Goal: Information Seeking & Learning: Check status

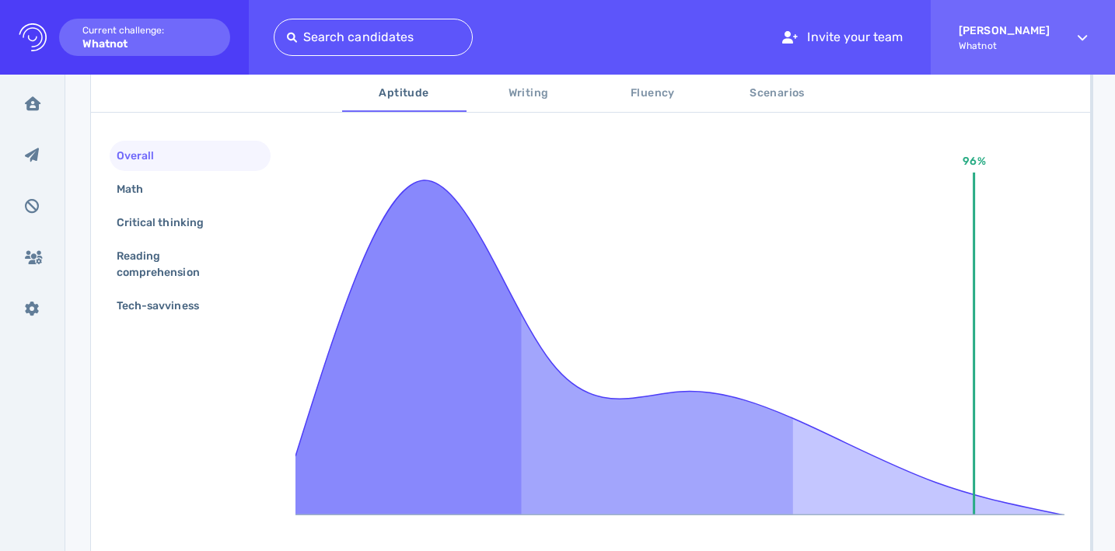
scroll to position [253, 0]
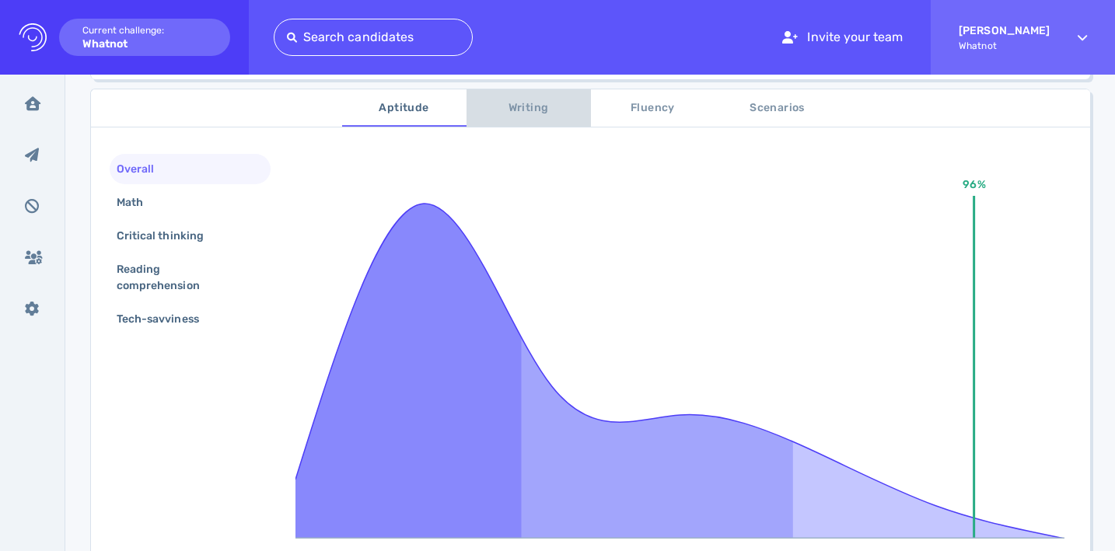
click at [530, 110] on span "Writing" at bounding box center [529, 108] width 106 height 19
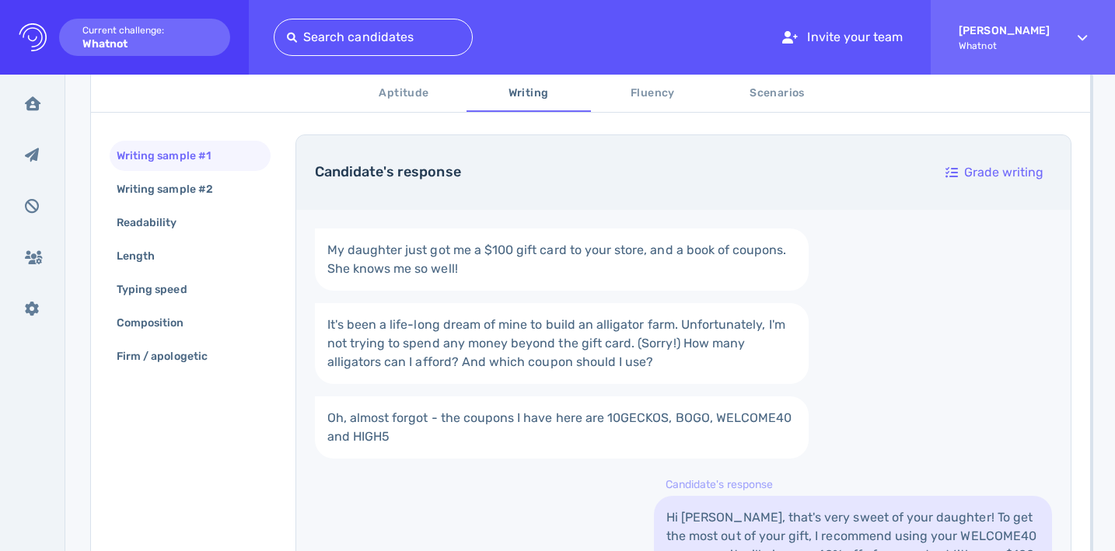
scroll to position [269, 0]
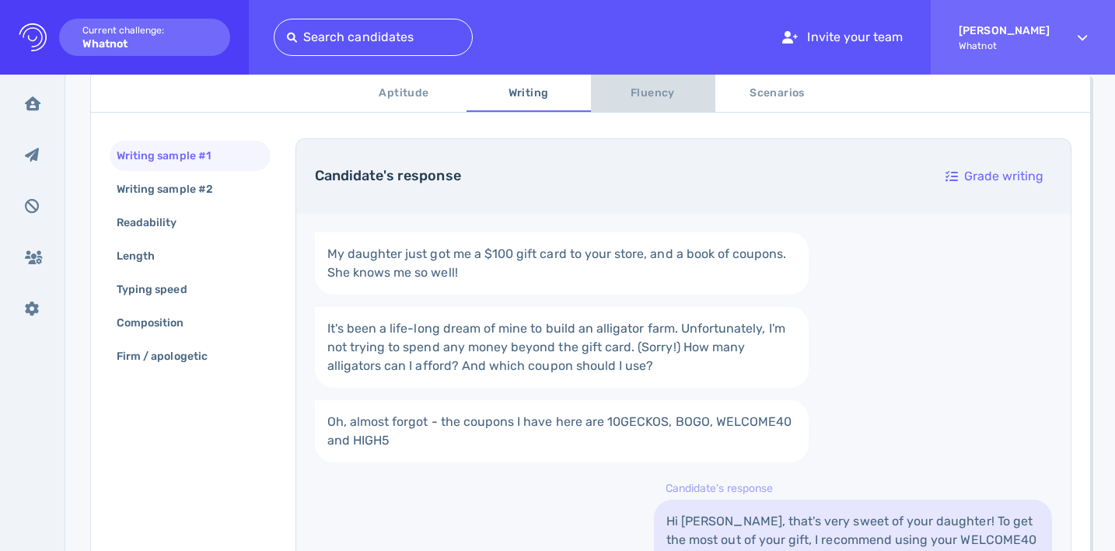
click at [640, 105] on button "Fluency" at bounding box center [653, 93] width 124 height 37
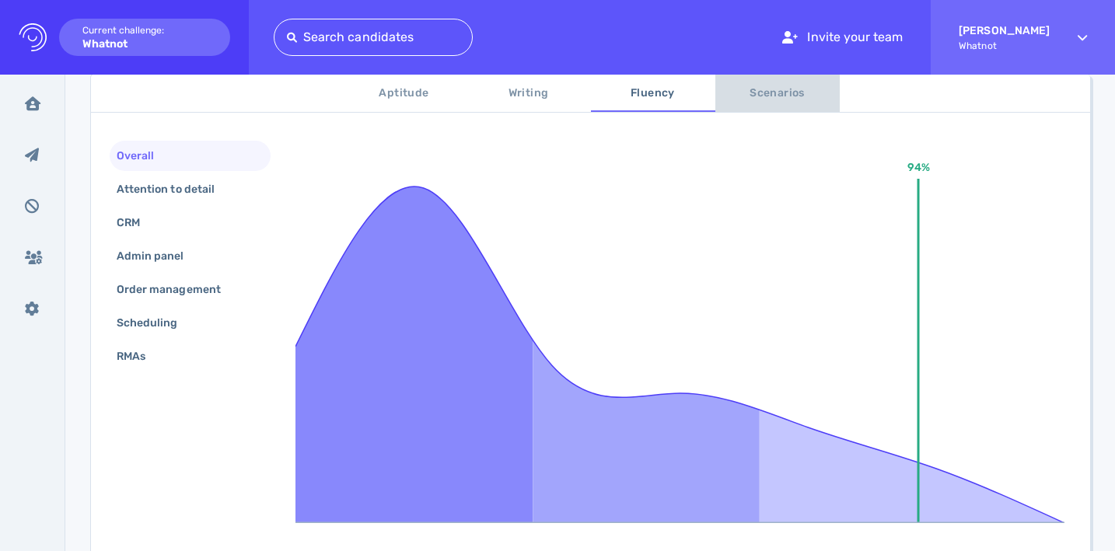
click at [748, 96] on span "Scenarios" at bounding box center [777, 93] width 106 height 19
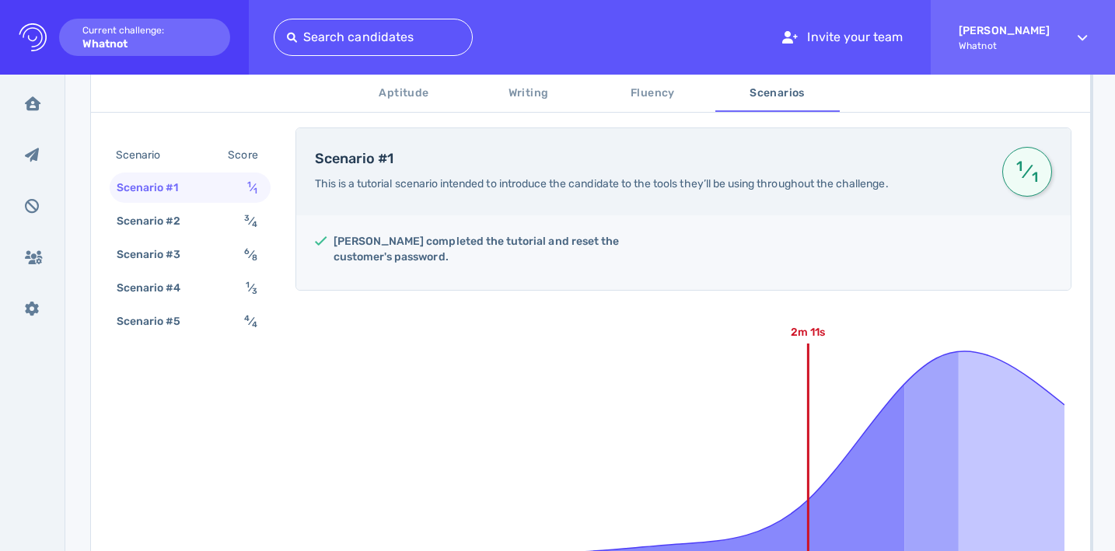
scroll to position [188, 0]
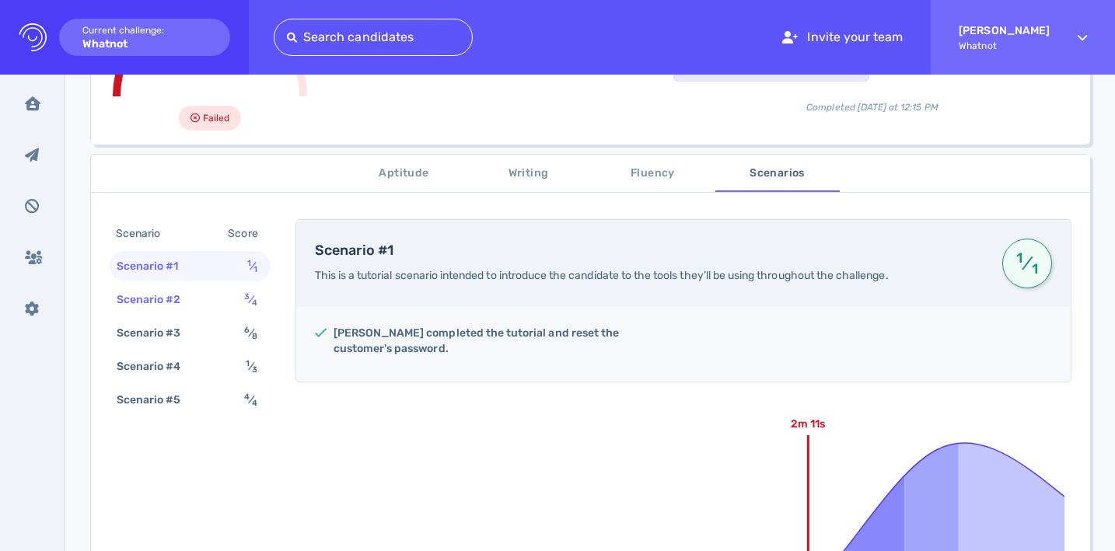
click at [201, 305] on div "Scenario #2 3 ⁄ 4" at bounding box center [190, 299] width 161 height 30
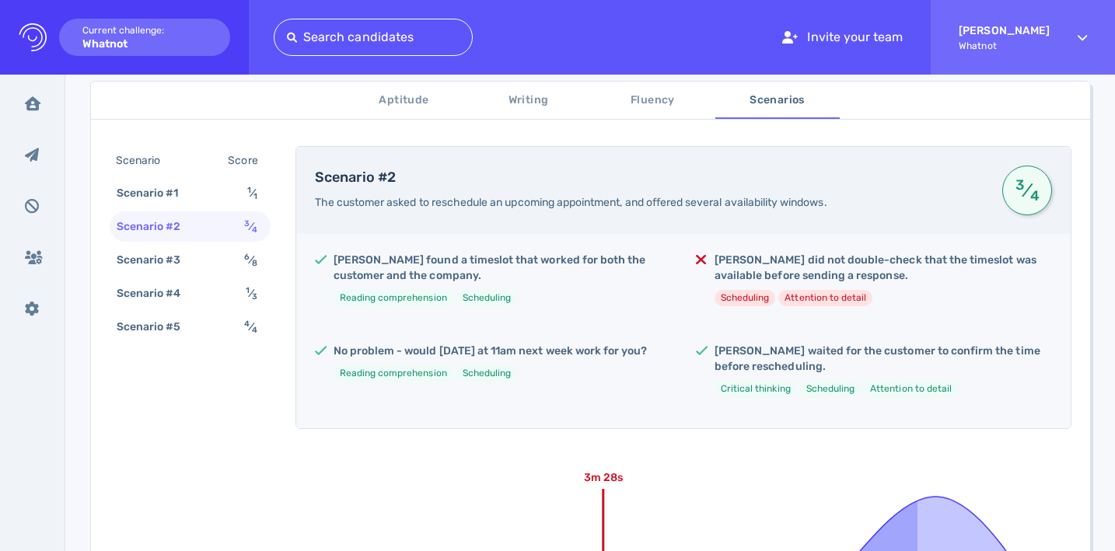
scroll to position [221, 0]
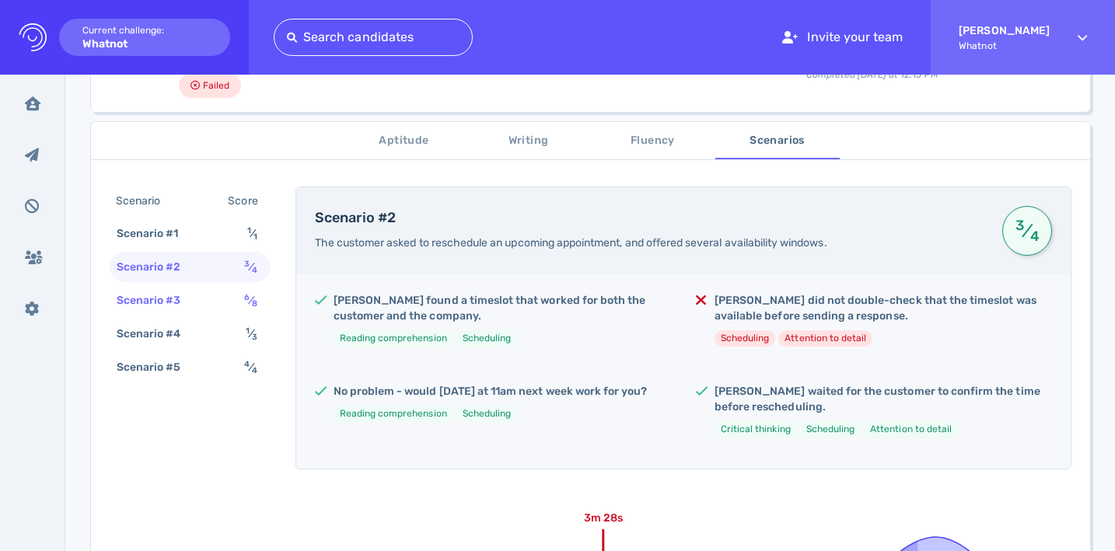
click at [180, 301] on div "Scenario #3" at bounding box center [156, 300] width 86 height 23
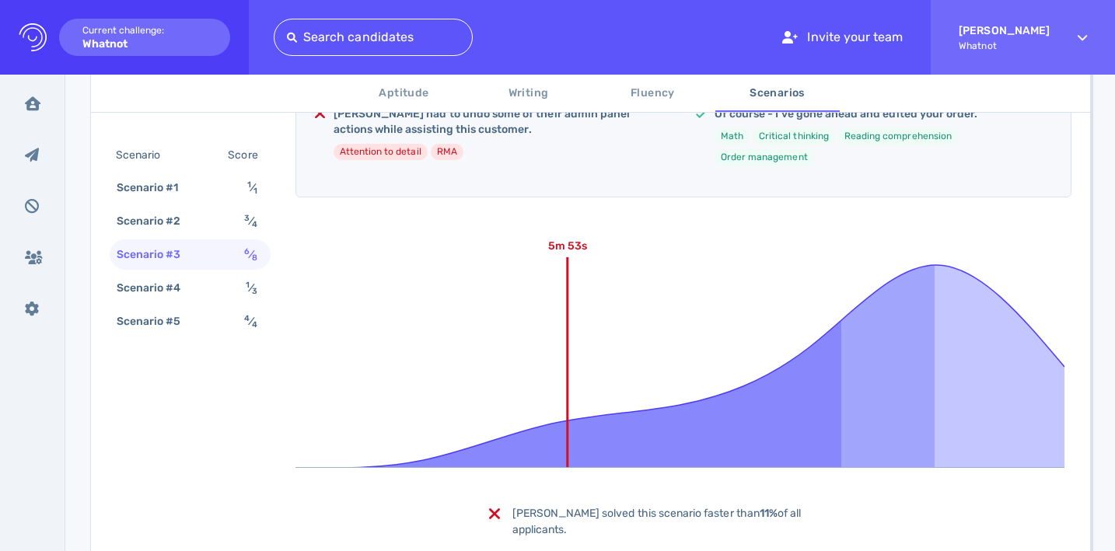
scroll to position [778, 0]
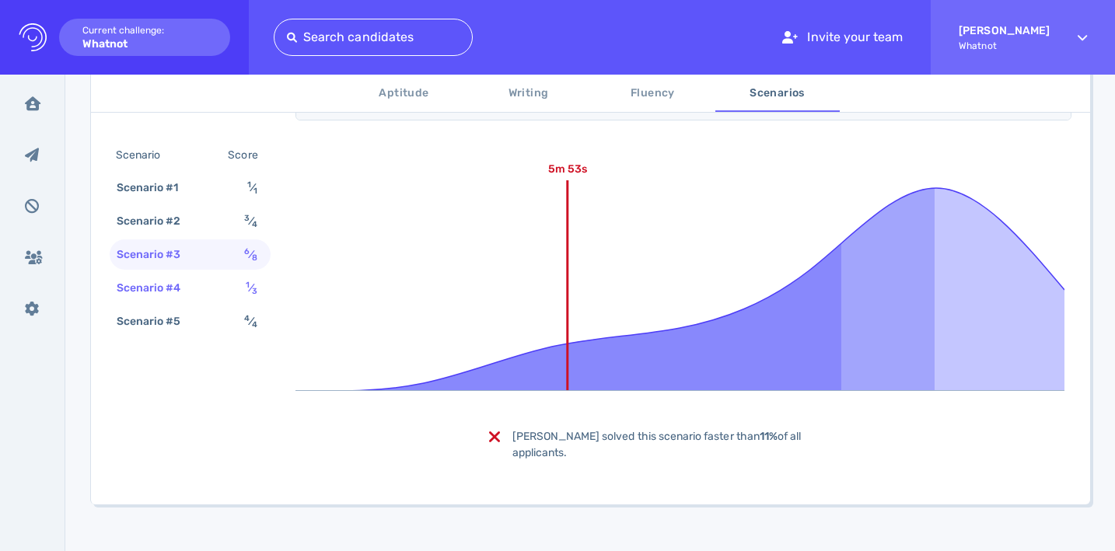
click at [211, 282] on div "Scenario #4 1 ⁄ 3" at bounding box center [190, 288] width 161 height 30
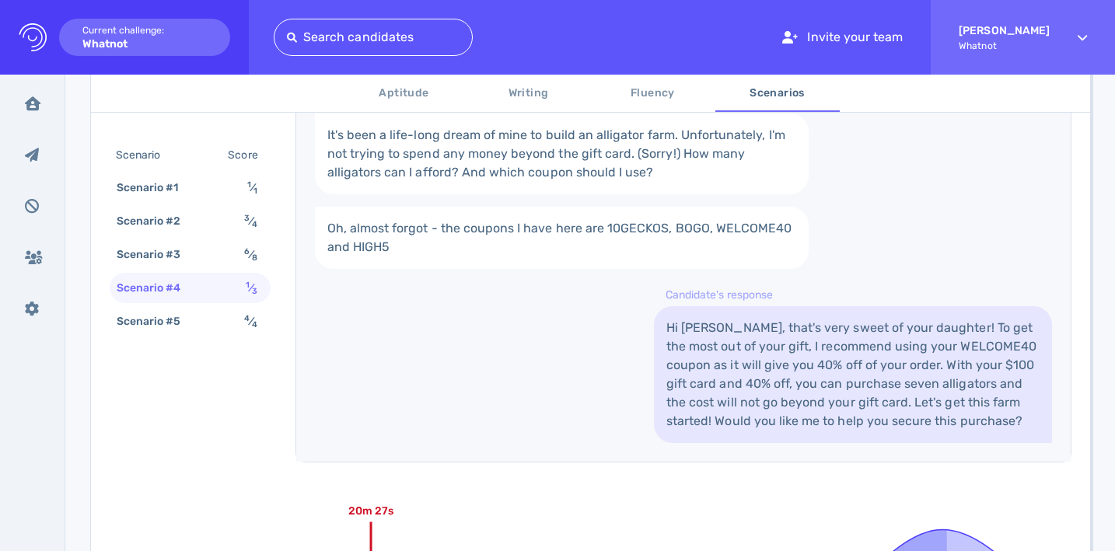
scroll to position [693, 0]
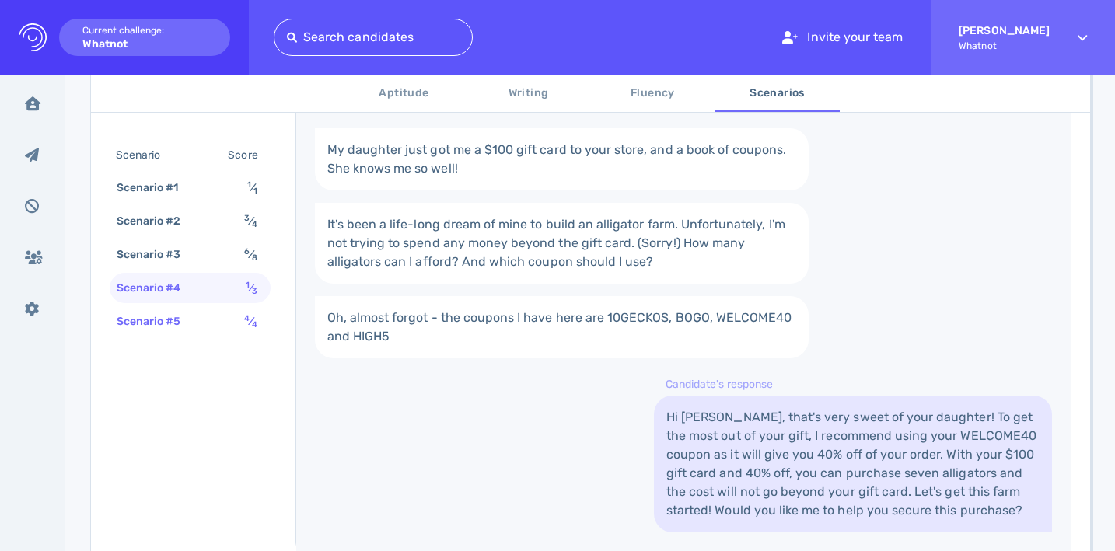
click at [188, 322] on div "Scenario #5" at bounding box center [156, 321] width 86 height 23
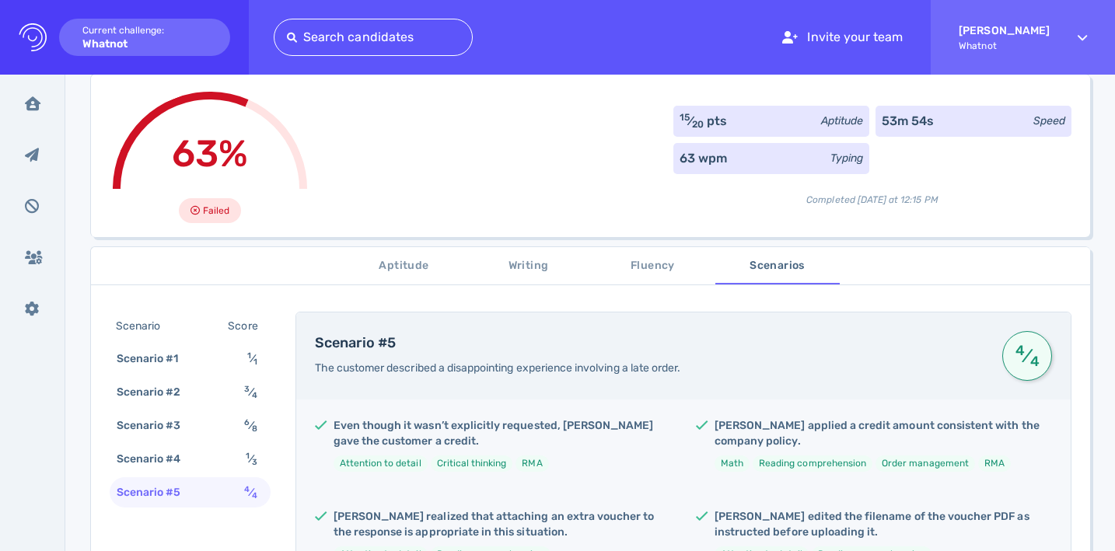
scroll to position [86, 0]
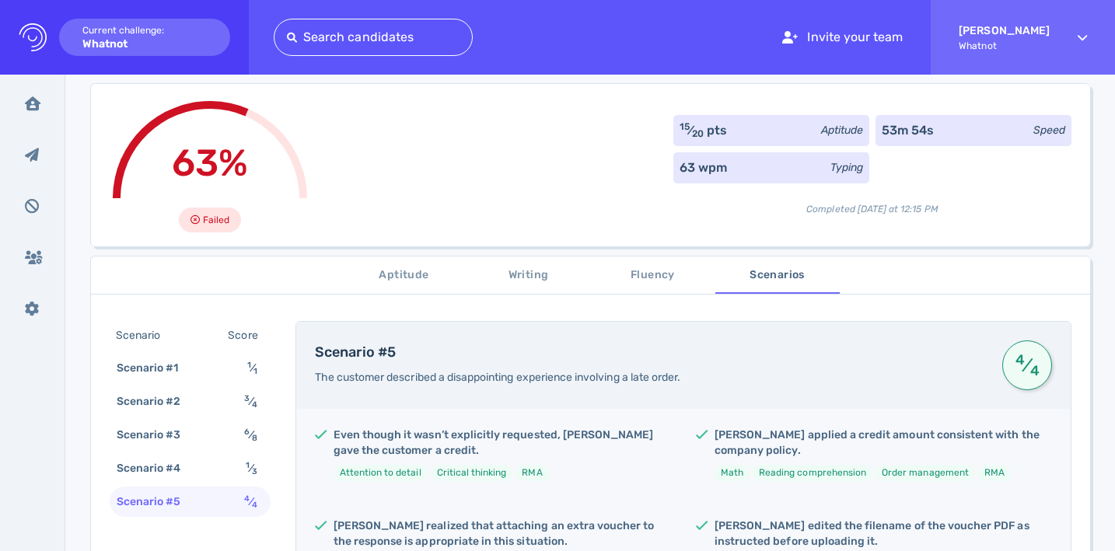
click at [197, 331] on div "Scenario Score" at bounding box center [190, 335] width 161 height 29
click at [148, 337] on div "Scenario" at bounding box center [146, 335] width 66 height 23
click at [150, 362] on div "Scenario #1" at bounding box center [155, 368] width 84 height 23
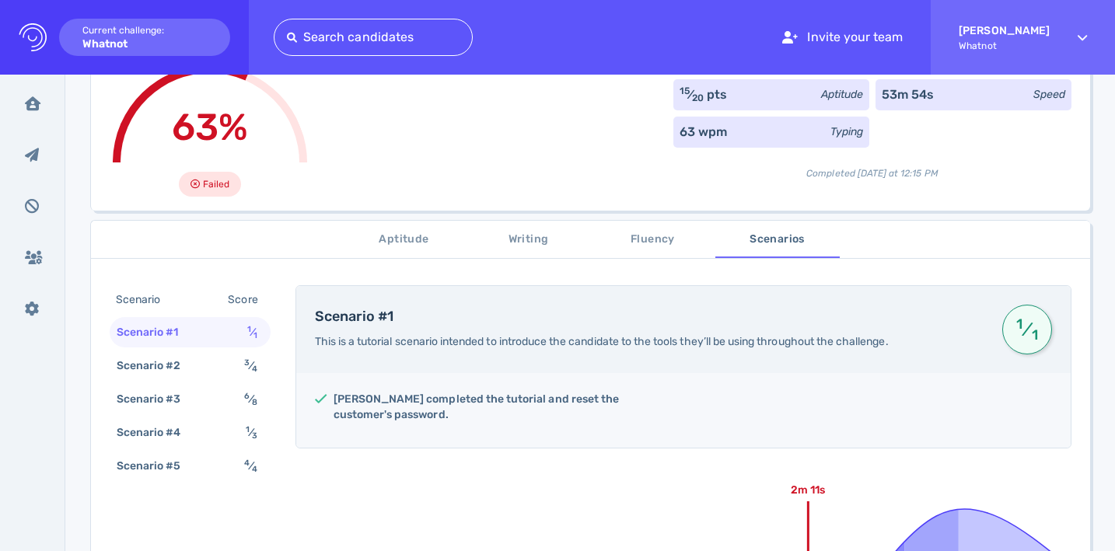
scroll to position [0, 0]
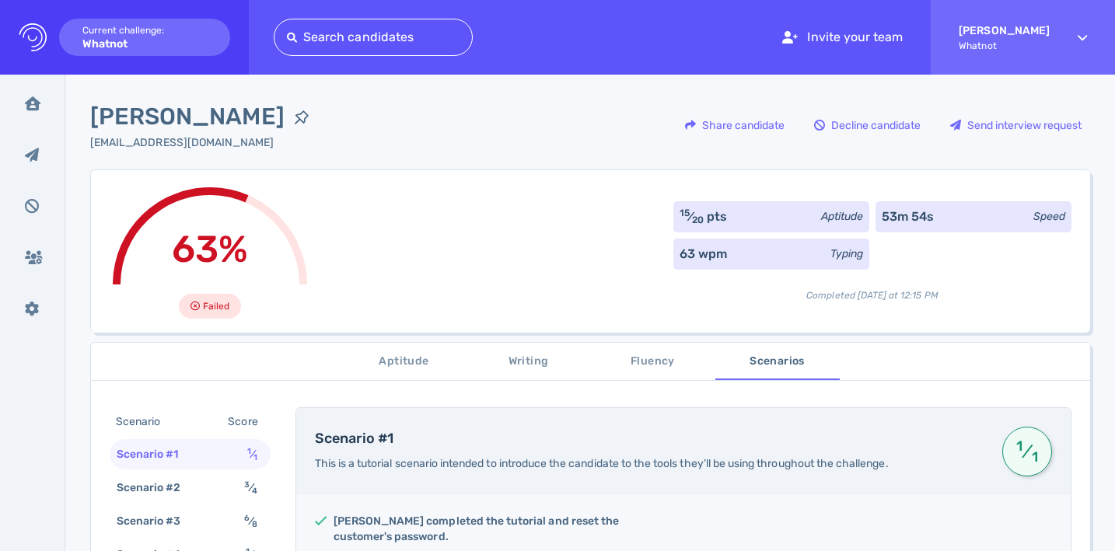
click at [637, 356] on span "Fluency" at bounding box center [653, 361] width 106 height 19
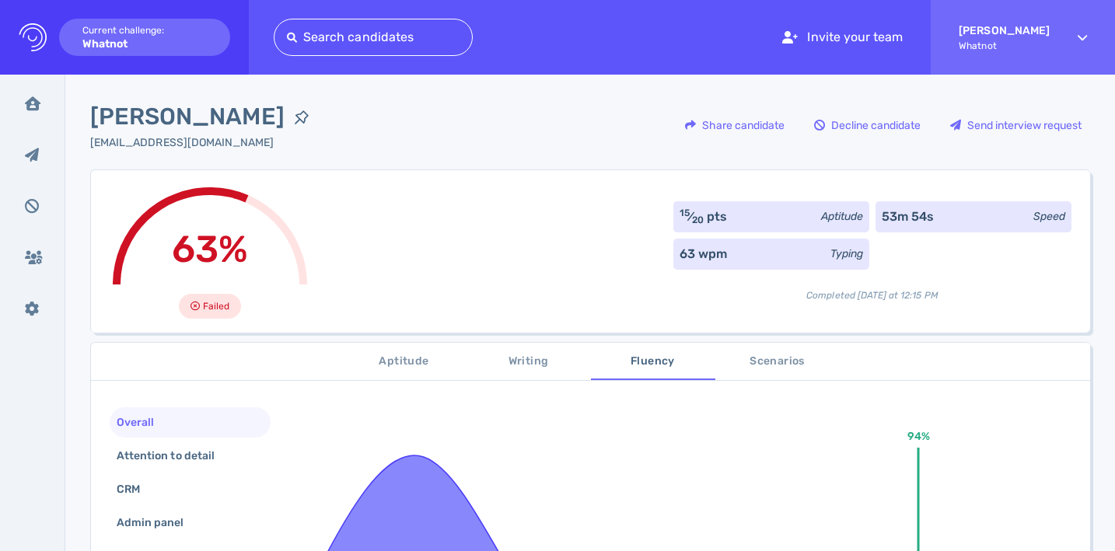
click at [535, 360] on span "Writing" at bounding box center [529, 361] width 106 height 19
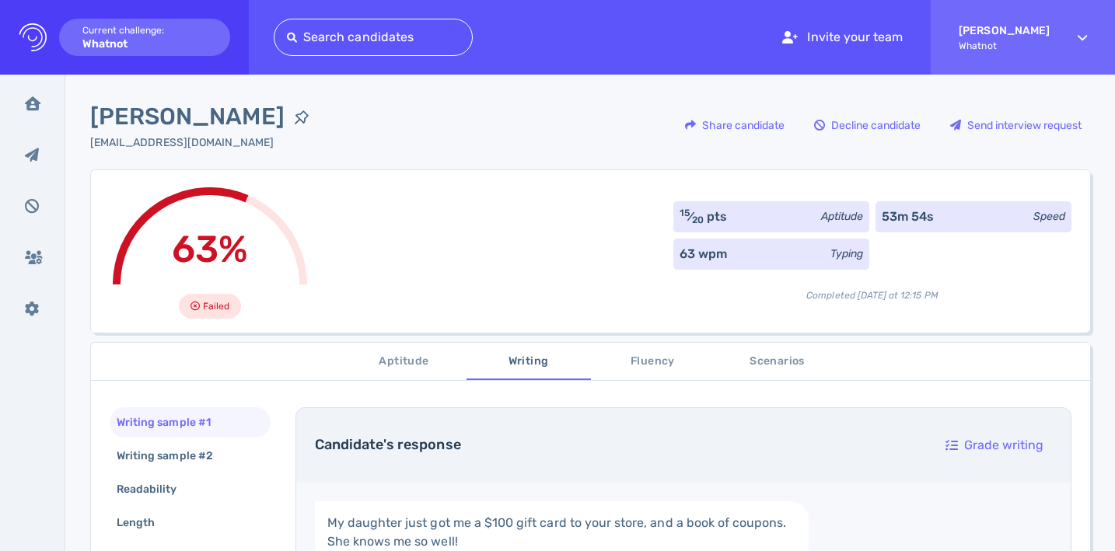
click at [402, 366] on span "Aptitude" at bounding box center [404, 361] width 106 height 19
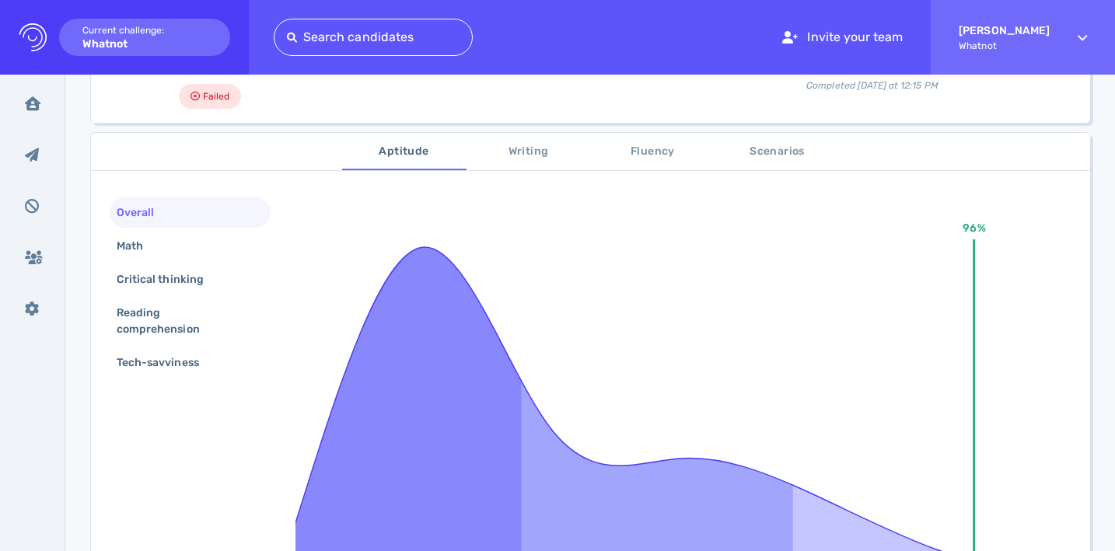
scroll to position [261, 0]
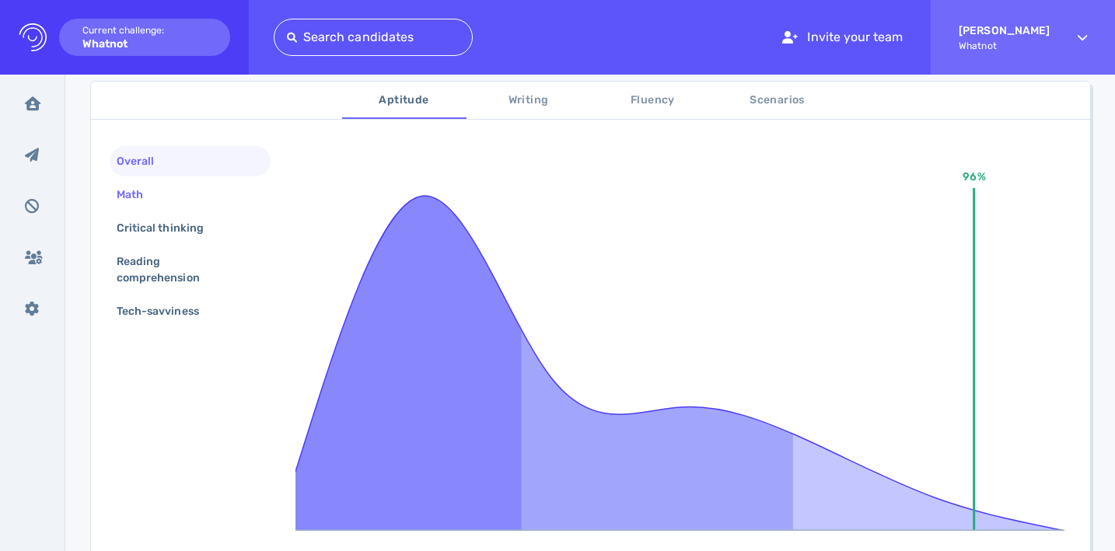
click at [183, 188] on div "Math" at bounding box center [190, 195] width 161 height 30
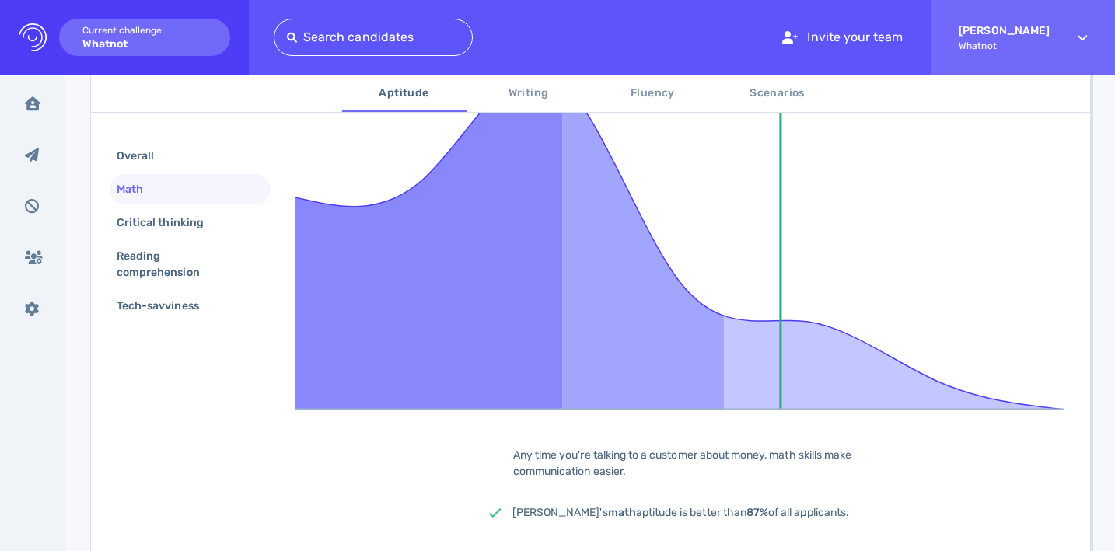
scroll to position [159, 0]
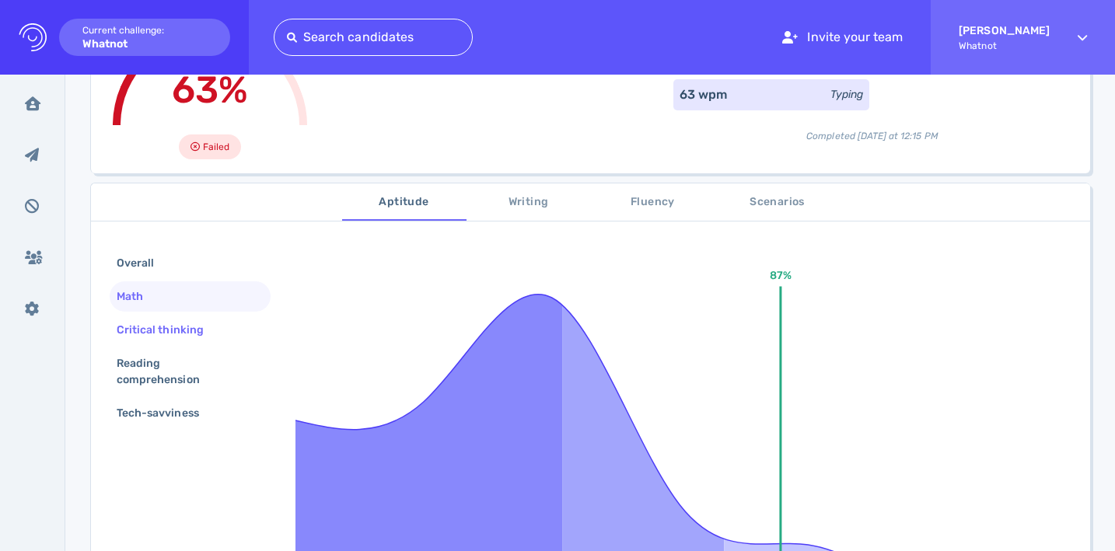
click at [175, 331] on div "Critical thinking" at bounding box center [167, 330] width 109 height 23
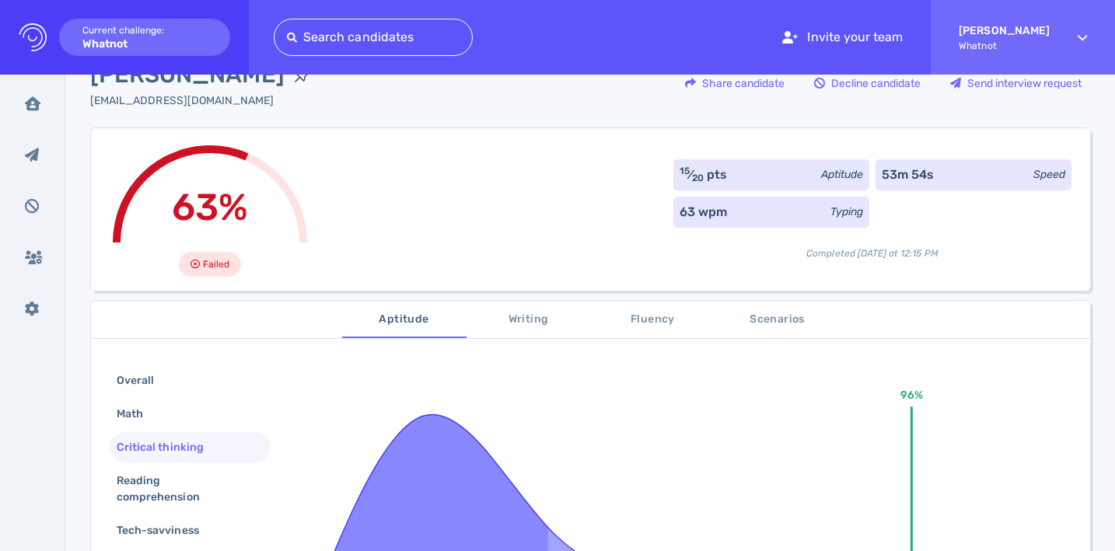
scroll to position [5, 0]
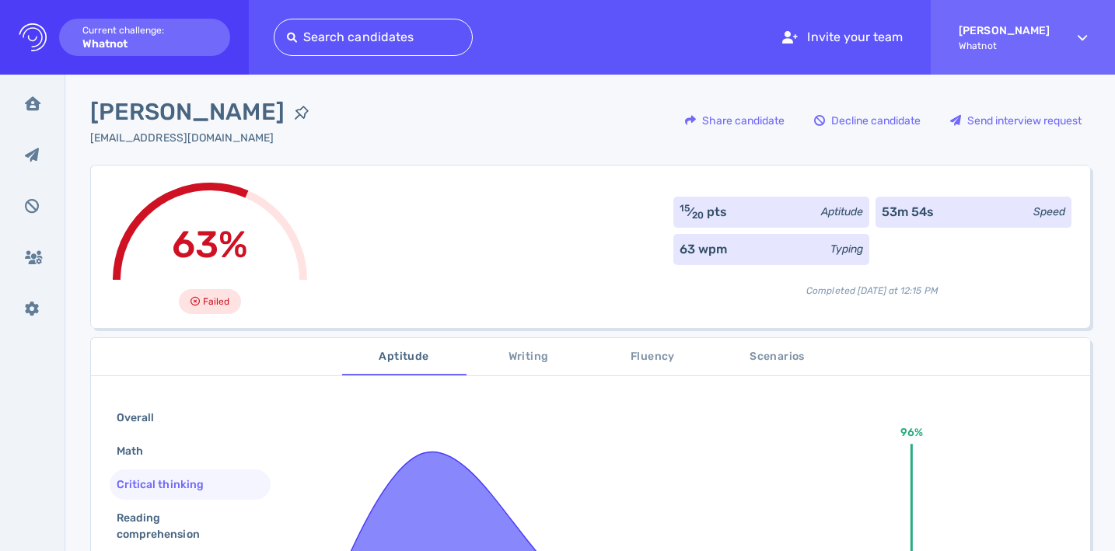
click at [163, 256] on div at bounding box center [210, 280] width 252 height 252
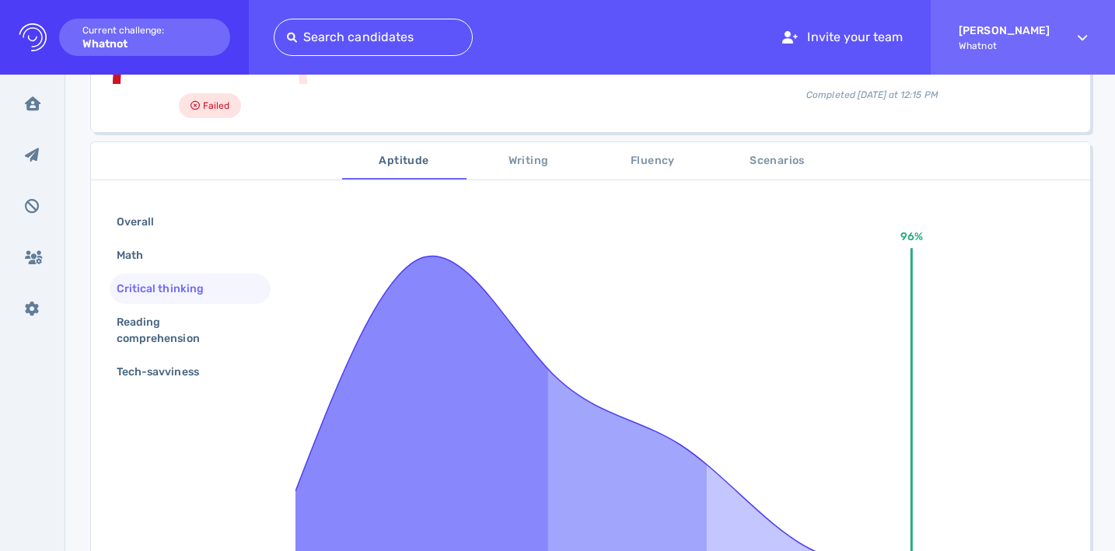
scroll to position [241, 0]
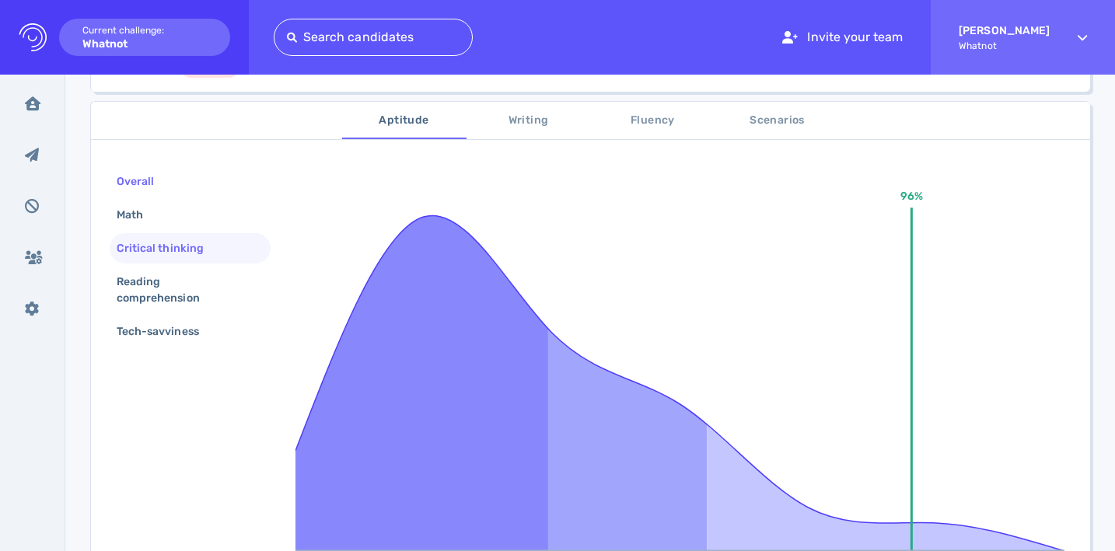
click at [194, 190] on div "Overall" at bounding box center [190, 181] width 161 height 30
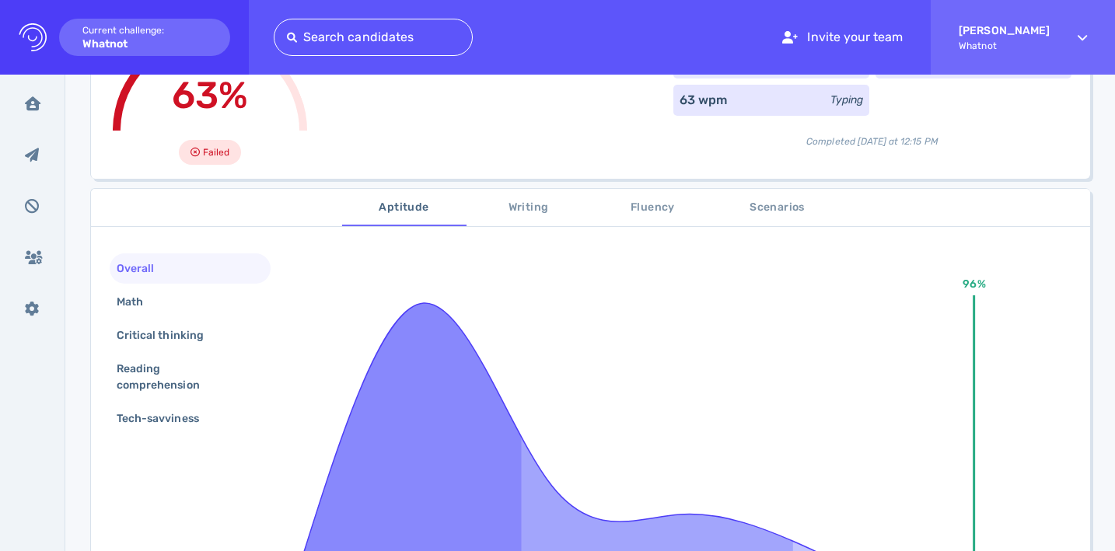
scroll to position [33, 0]
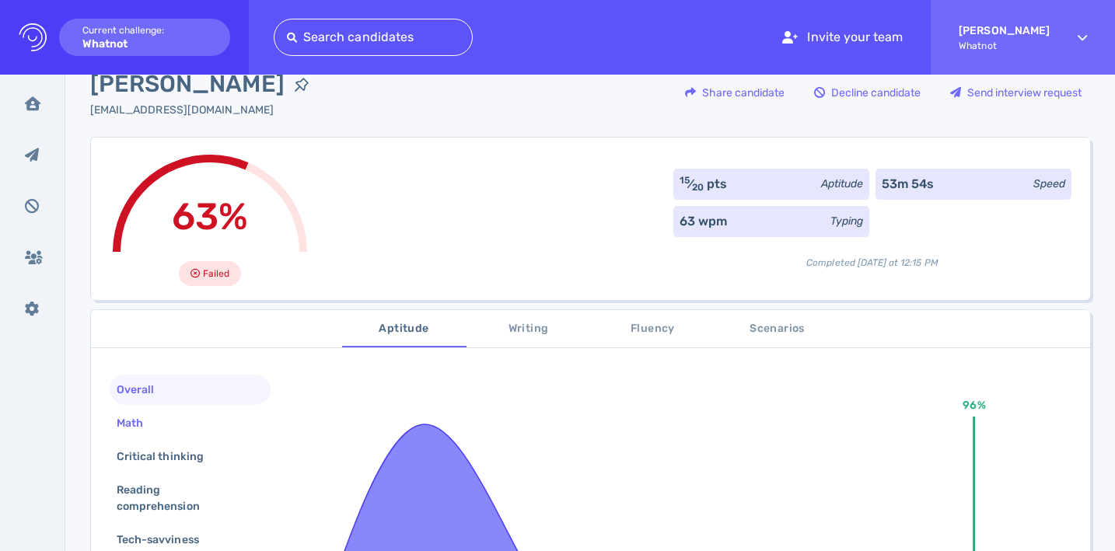
click at [166, 432] on div "Math" at bounding box center [190, 423] width 161 height 30
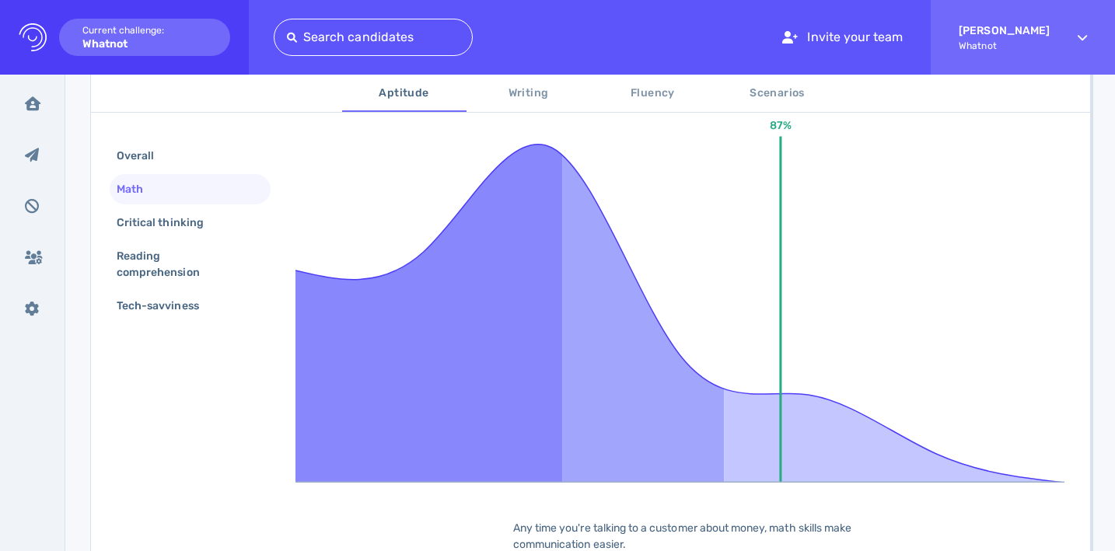
scroll to position [458, 0]
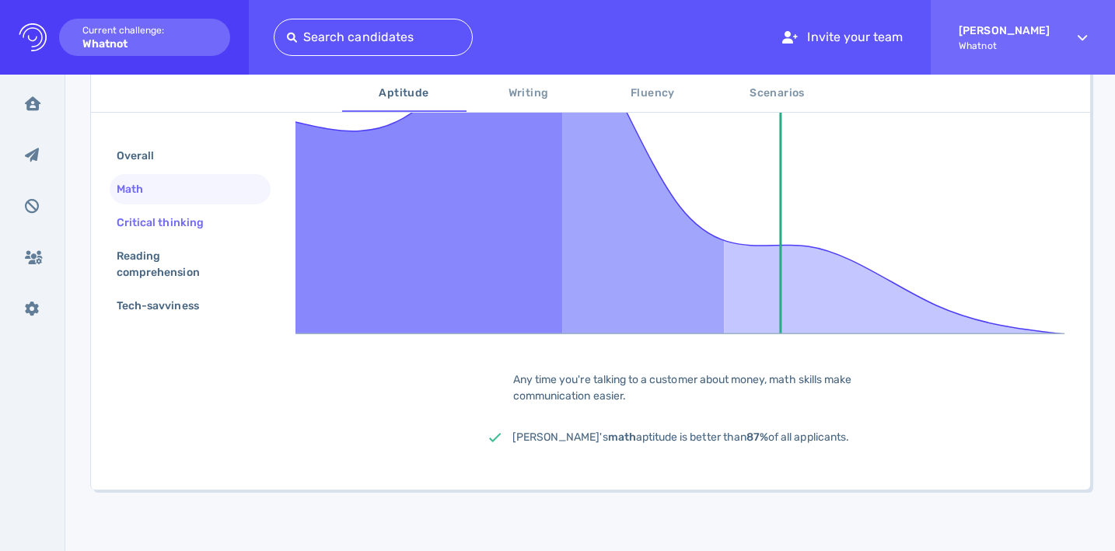
click at [162, 227] on div "Critical thinking" at bounding box center [167, 222] width 109 height 23
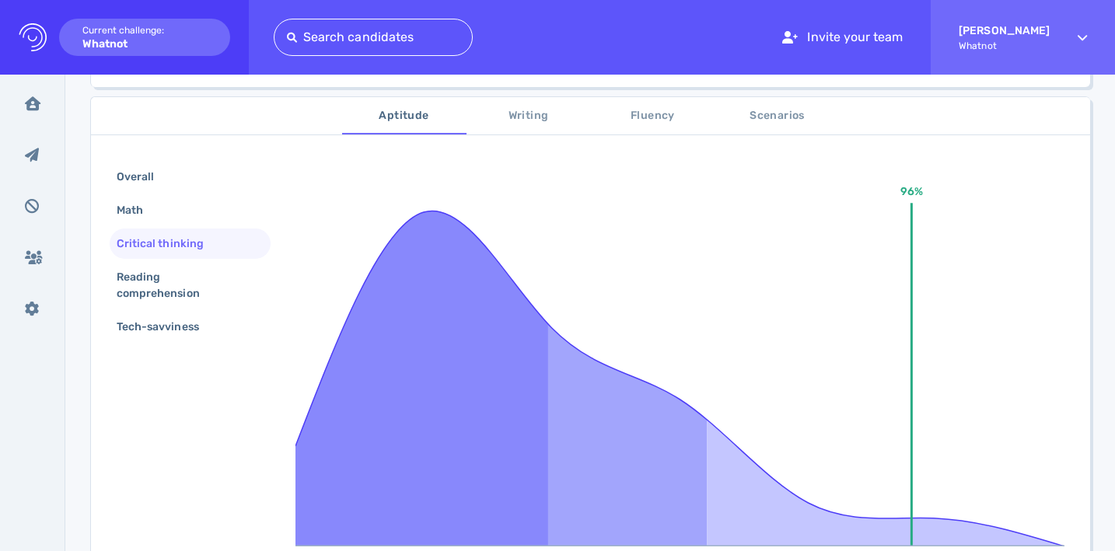
scroll to position [173, 0]
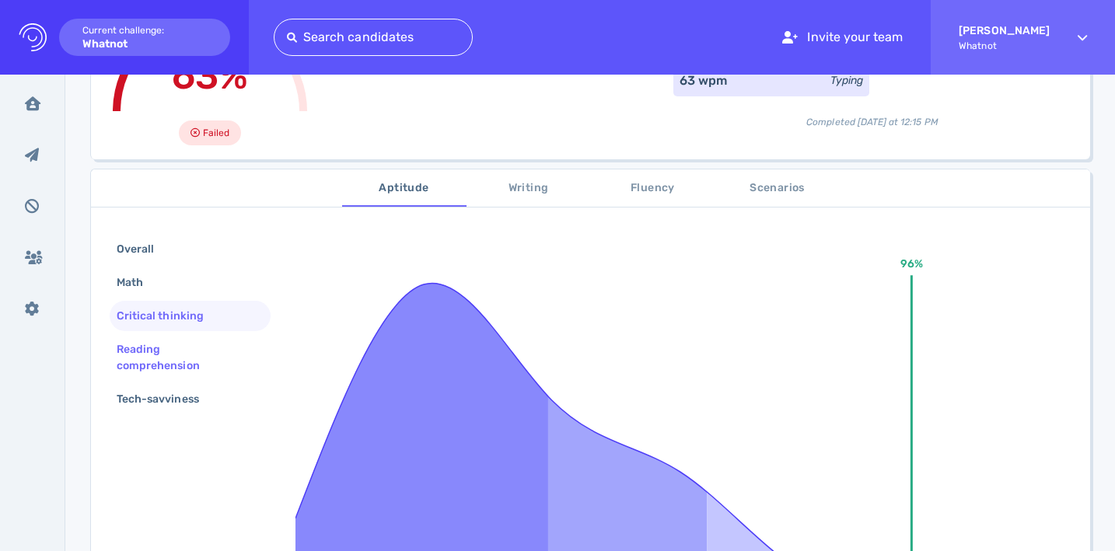
click at [134, 372] on div "Reading comprehension" at bounding box center [183, 357] width 141 height 39
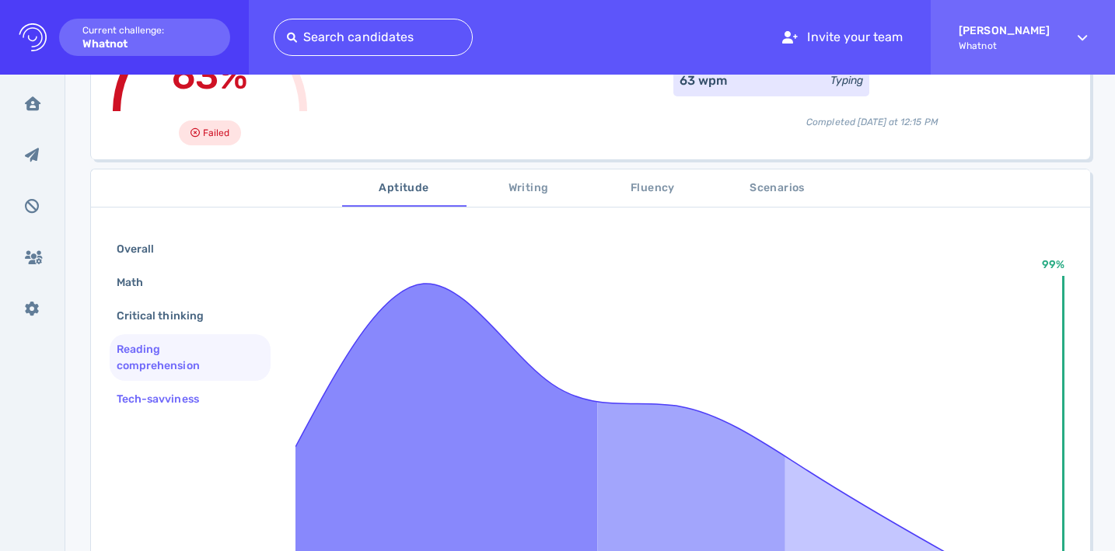
click at [153, 406] on div "Tech-savviness" at bounding box center [165, 399] width 104 height 23
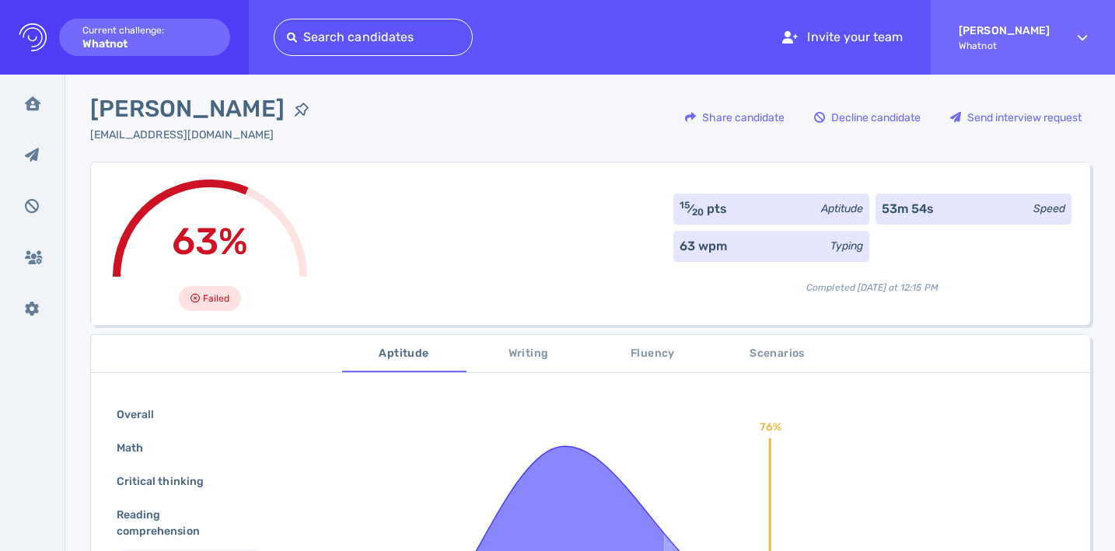
scroll to position [0, 0]
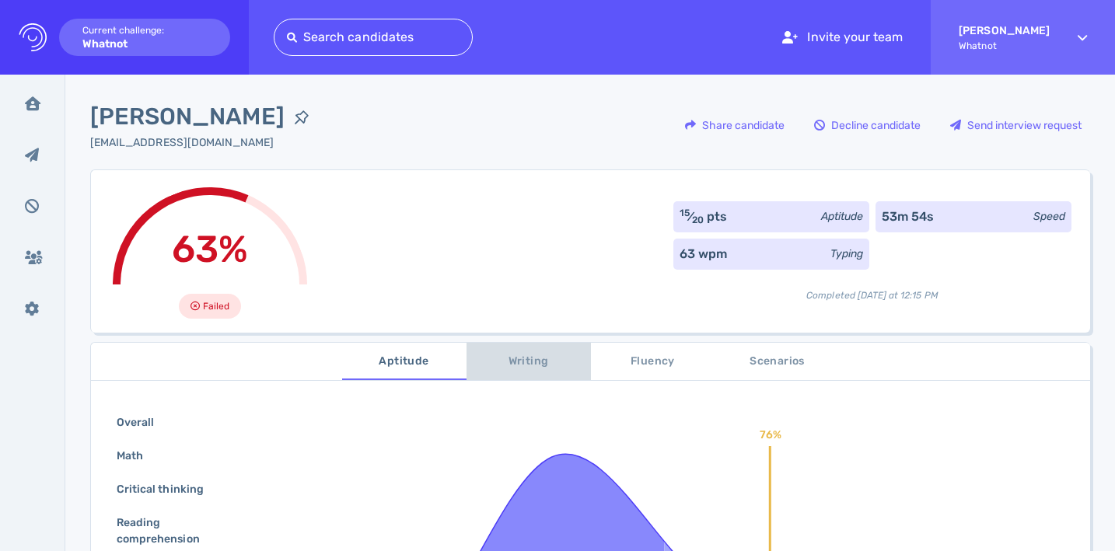
click at [500, 354] on span "Writing" at bounding box center [529, 361] width 106 height 19
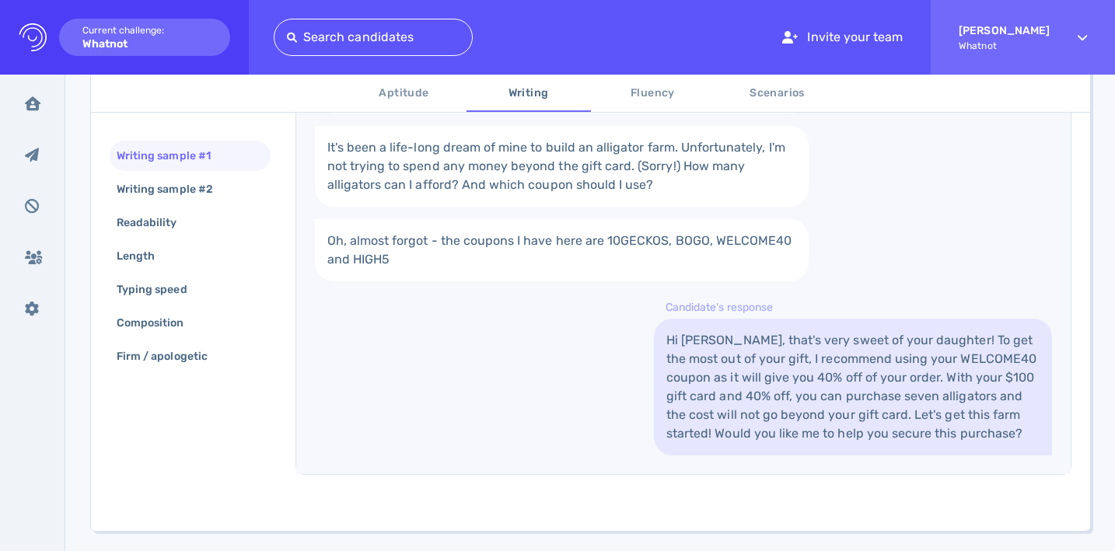
scroll to position [287, 0]
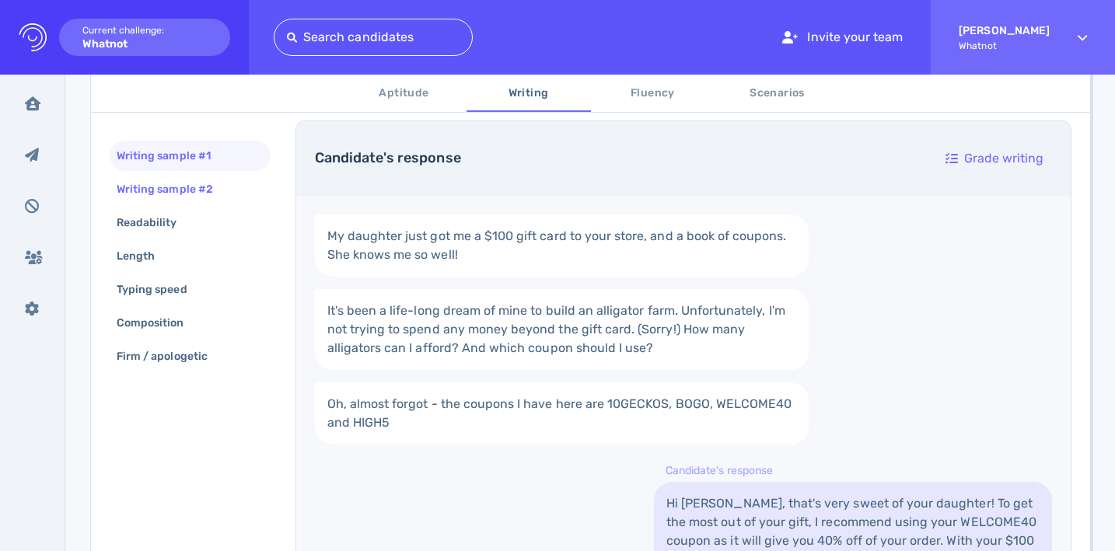
click at [208, 182] on div "Writing sample #2" at bounding box center [172, 189] width 118 height 23
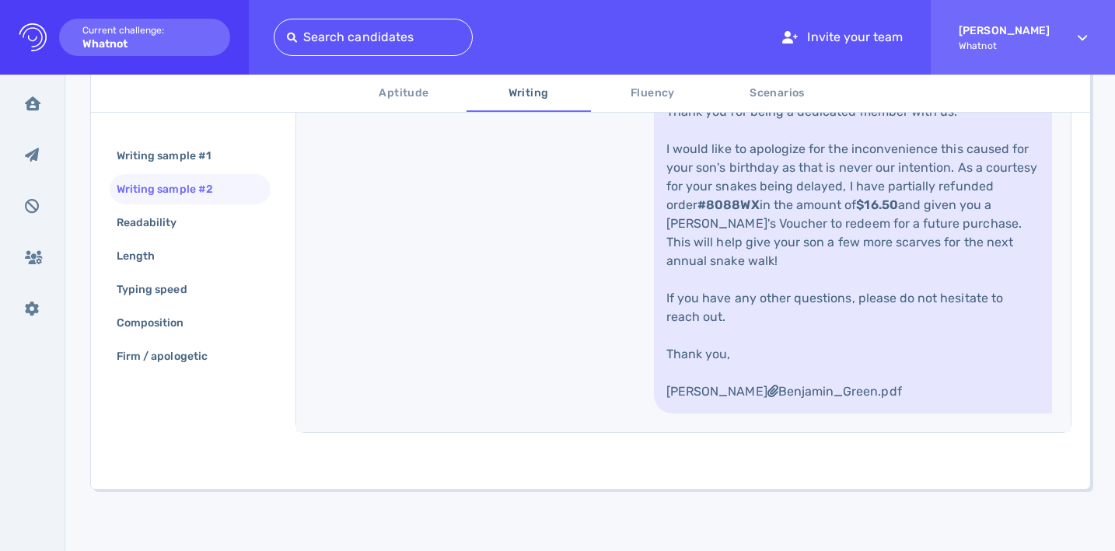
scroll to position [895, 0]
click at [200, 208] on div "Readability" at bounding box center [190, 223] width 161 height 30
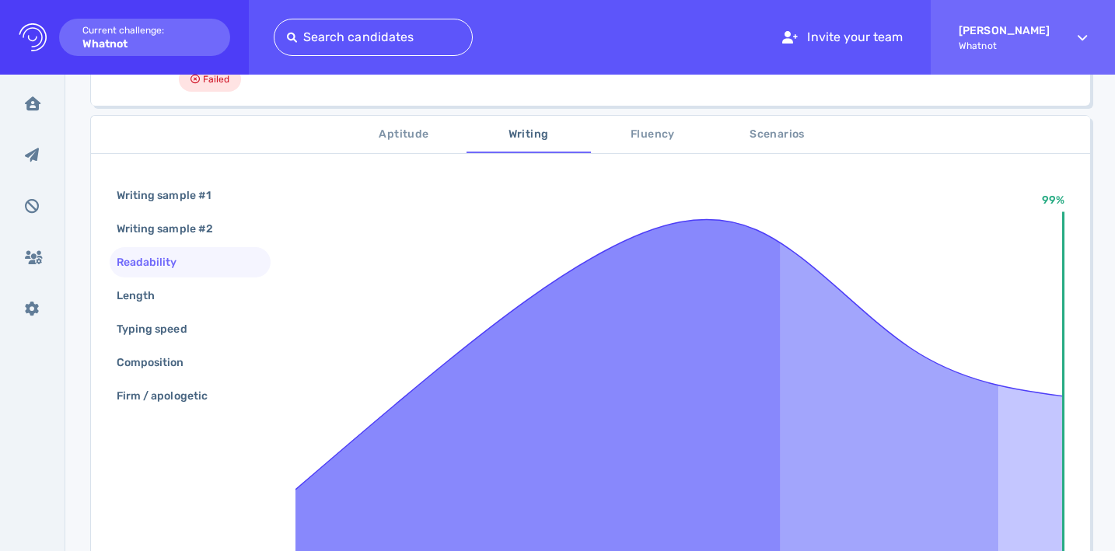
scroll to position [148, 0]
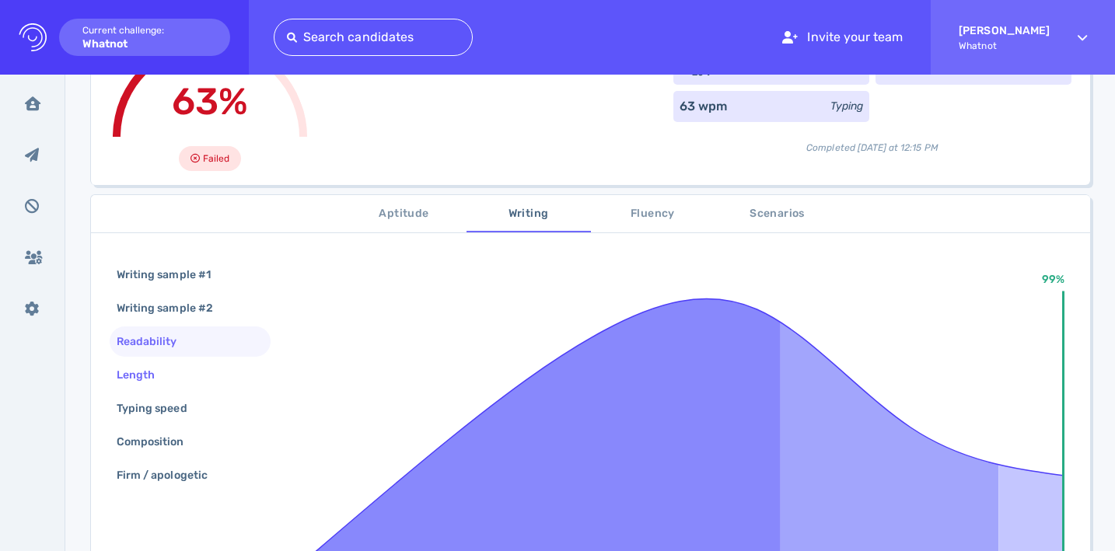
click at [194, 368] on div "Length" at bounding box center [190, 375] width 161 height 30
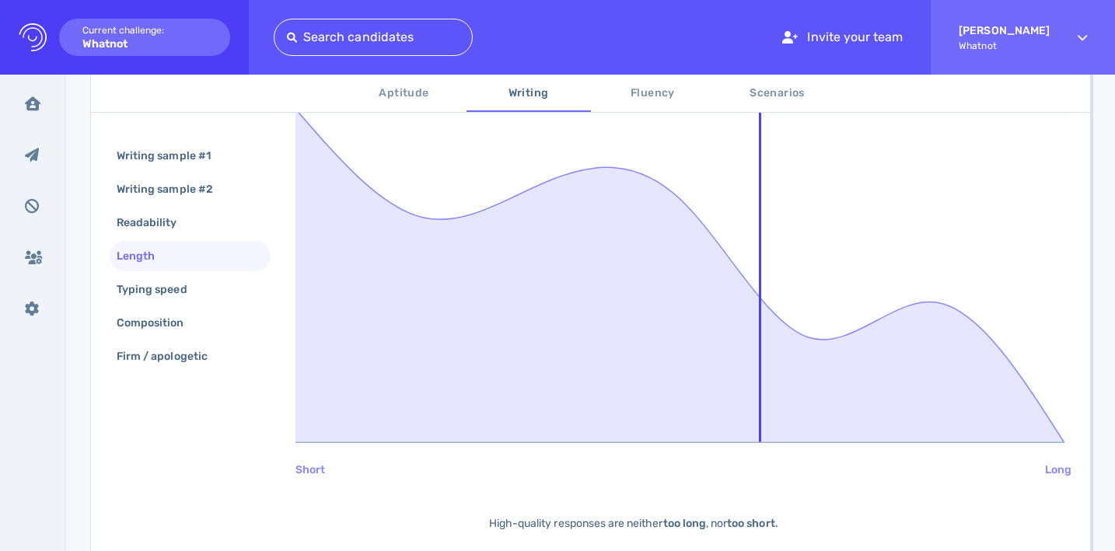
scroll to position [364, 0]
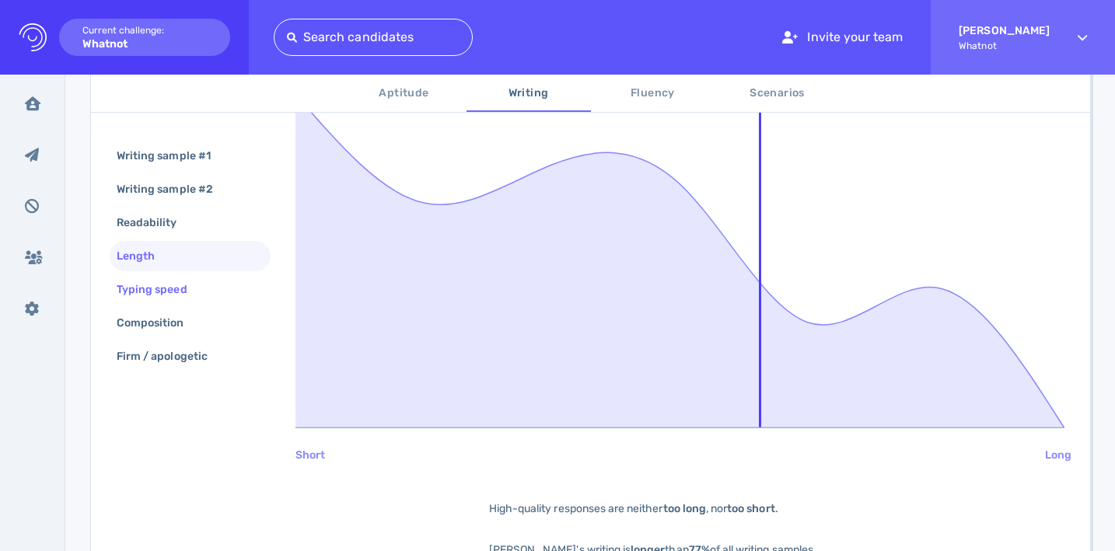
click at [208, 277] on div "Typing speed" at bounding box center [190, 289] width 161 height 30
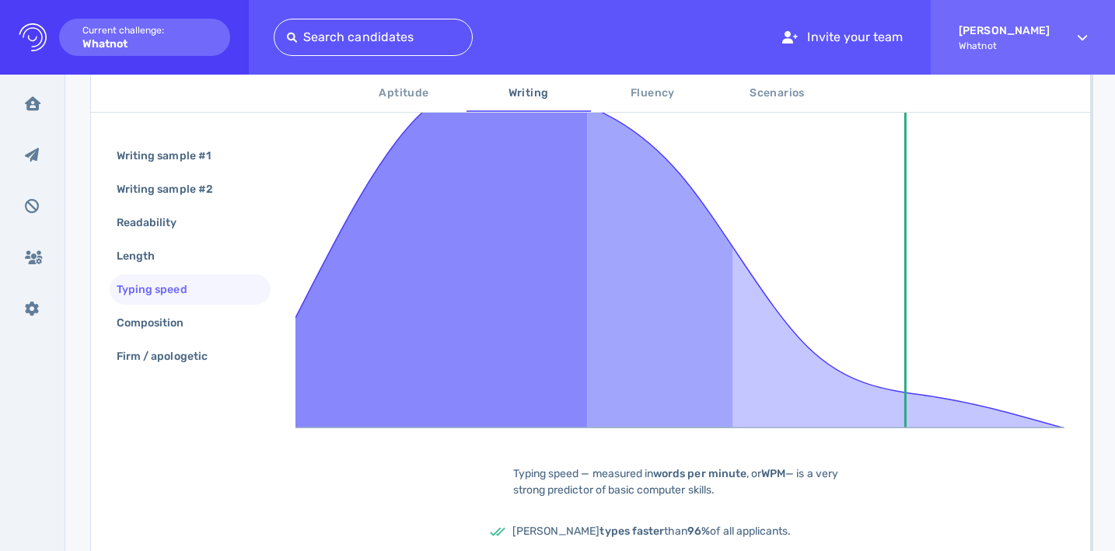
scroll to position [307, 0]
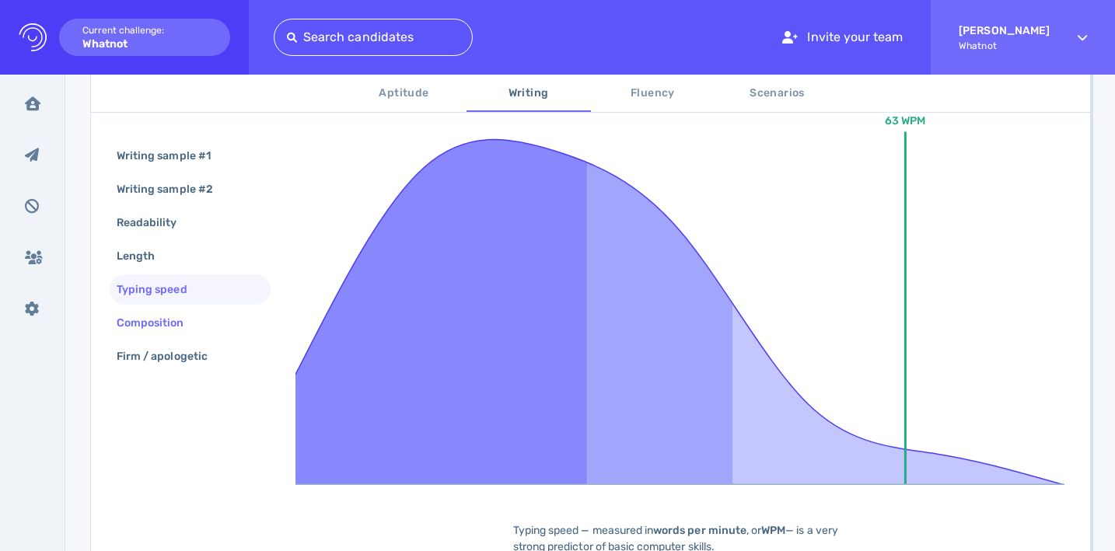
click at [174, 322] on div "Composition" at bounding box center [157, 323] width 89 height 23
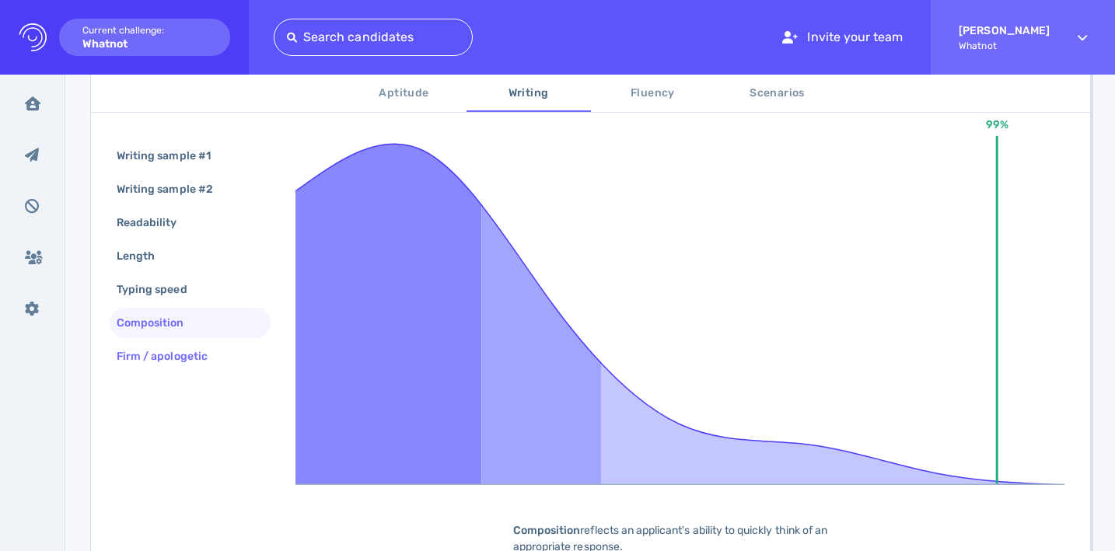
click at [179, 361] on div "Firm / apologetic" at bounding box center [169, 356] width 113 height 23
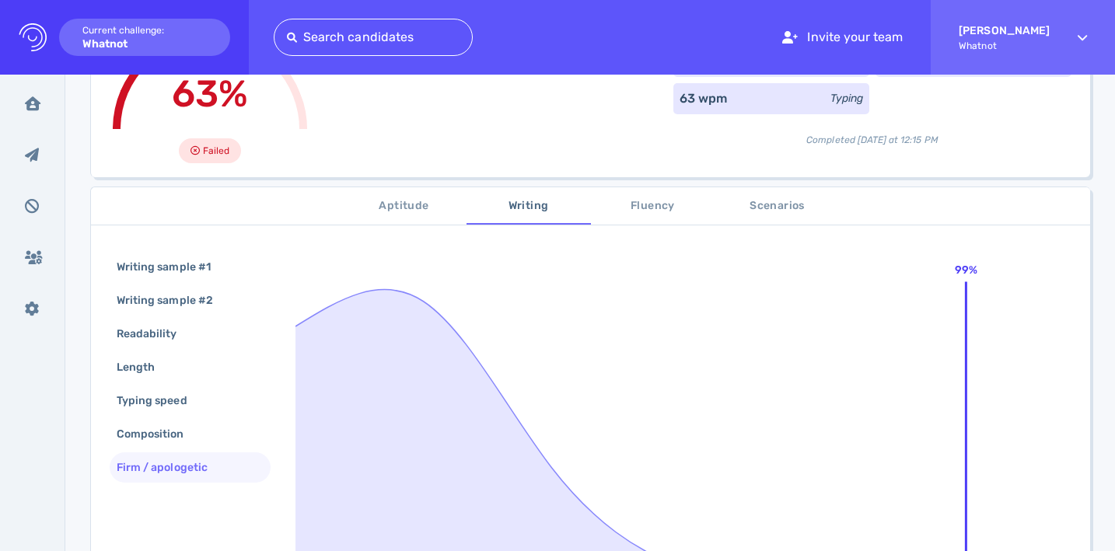
scroll to position [135, 0]
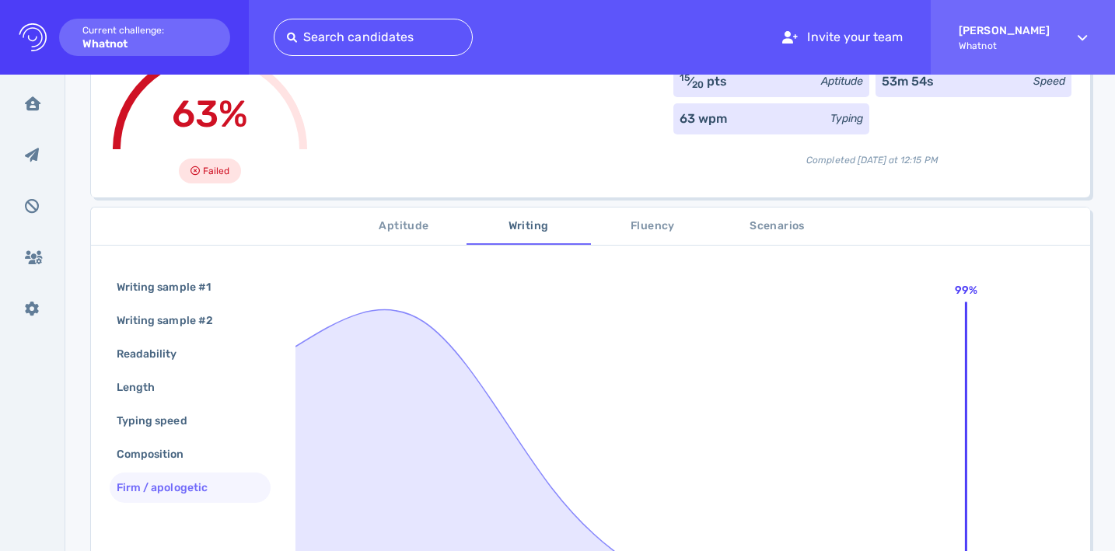
click at [624, 228] on span "Fluency" at bounding box center [653, 226] width 106 height 19
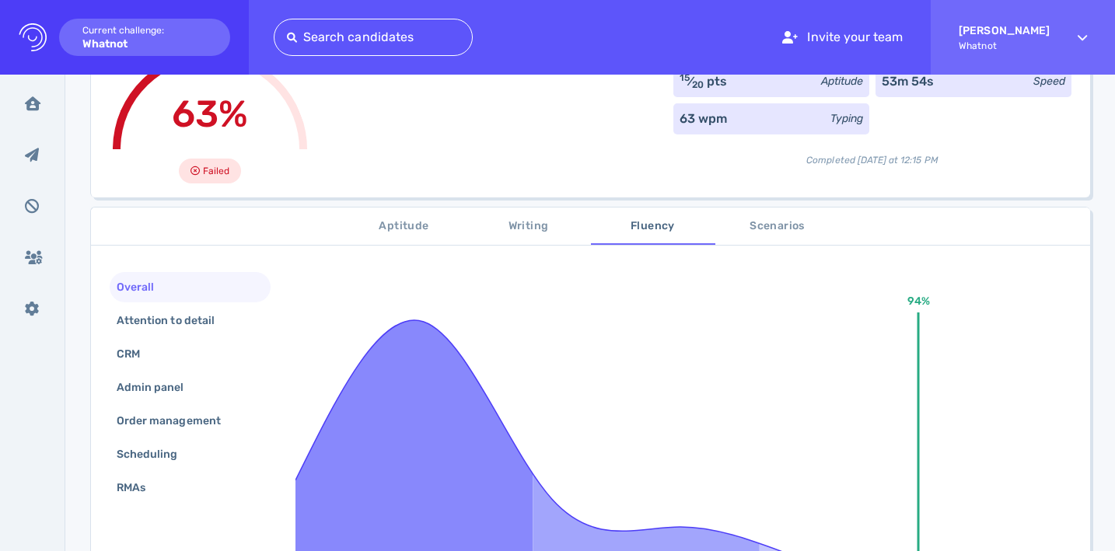
click at [757, 232] on span "Scenarios" at bounding box center [777, 226] width 106 height 19
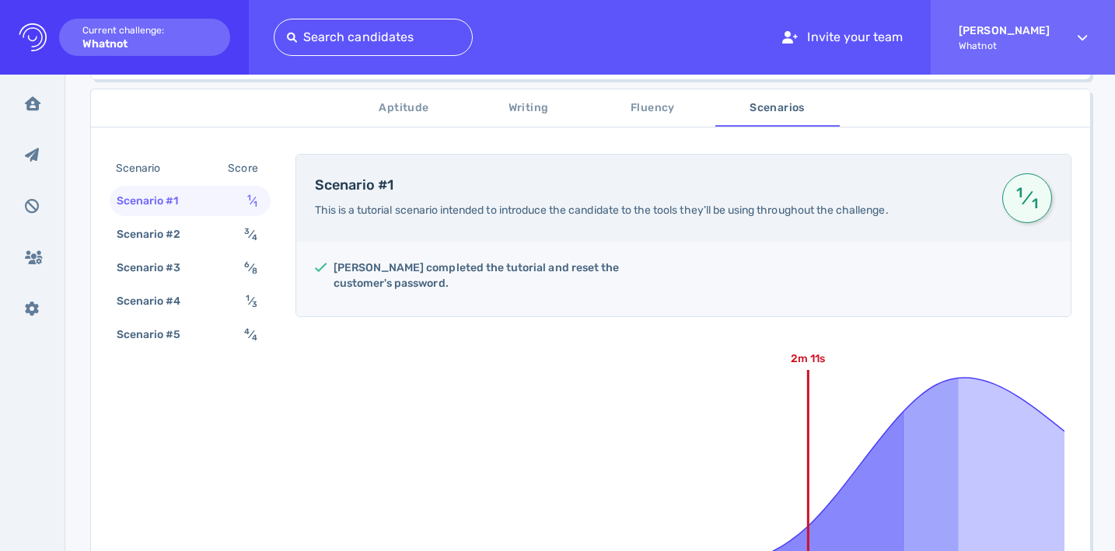
scroll to position [180, 0]
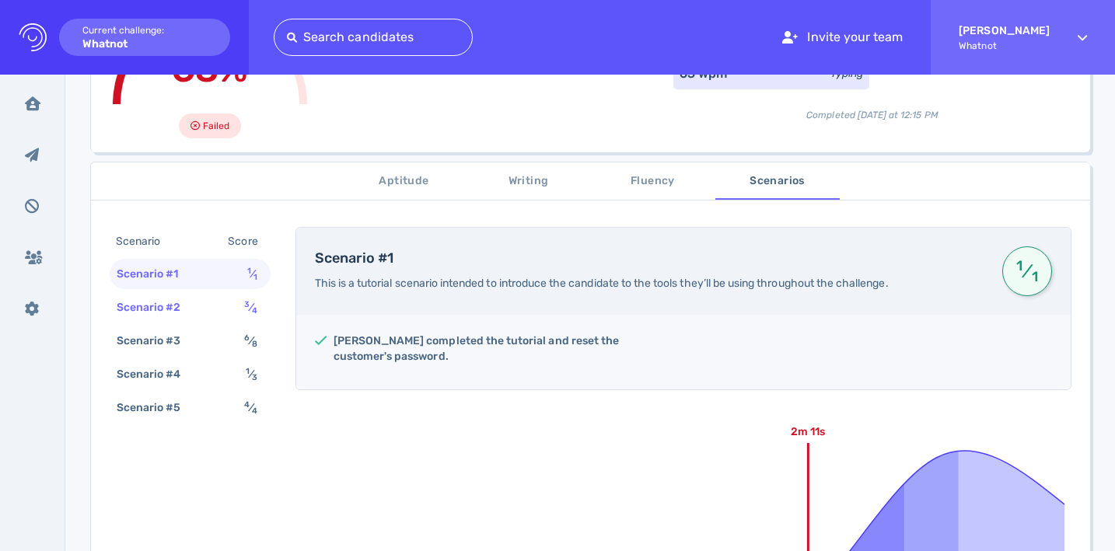
click at [212, 303] on div "Scenario #2 3 ⁄ 4" at bounding box center [190, 307] width 161 height 30
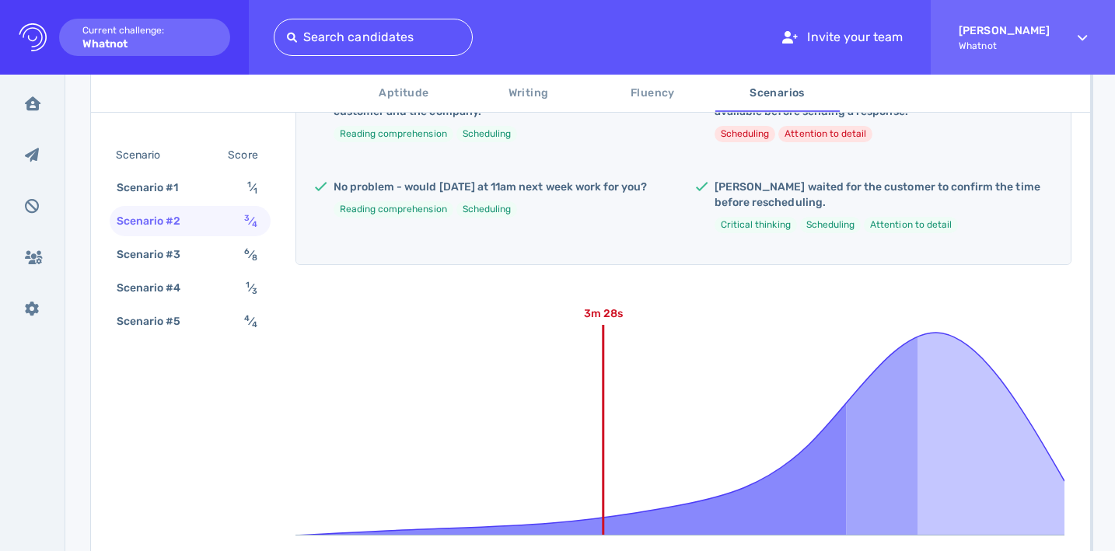
scroll to position [346, 0]
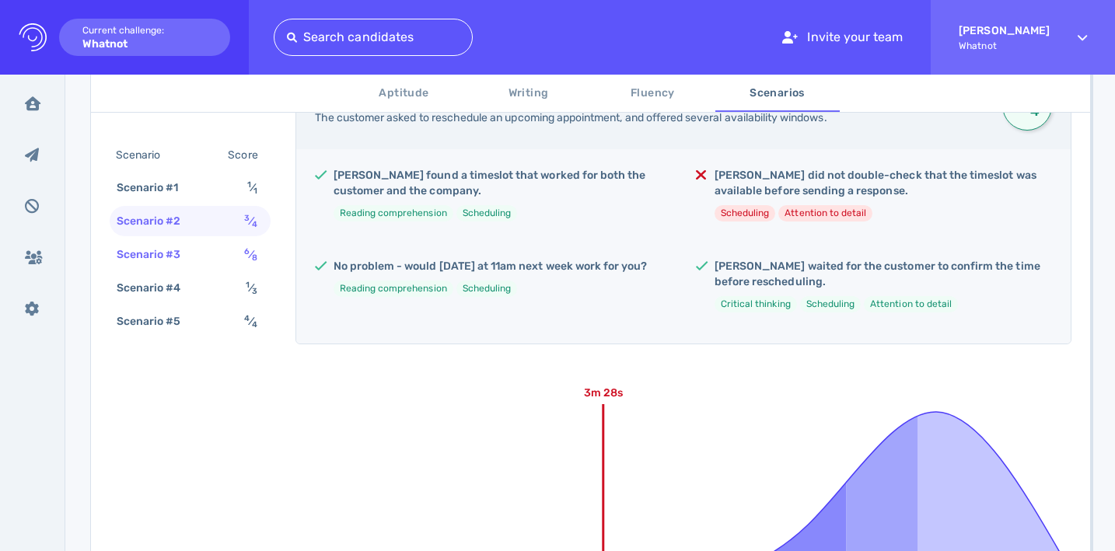
click at [162, 243] on div "Scenario #3" at bounding box center [156, 254] width 86 height 23
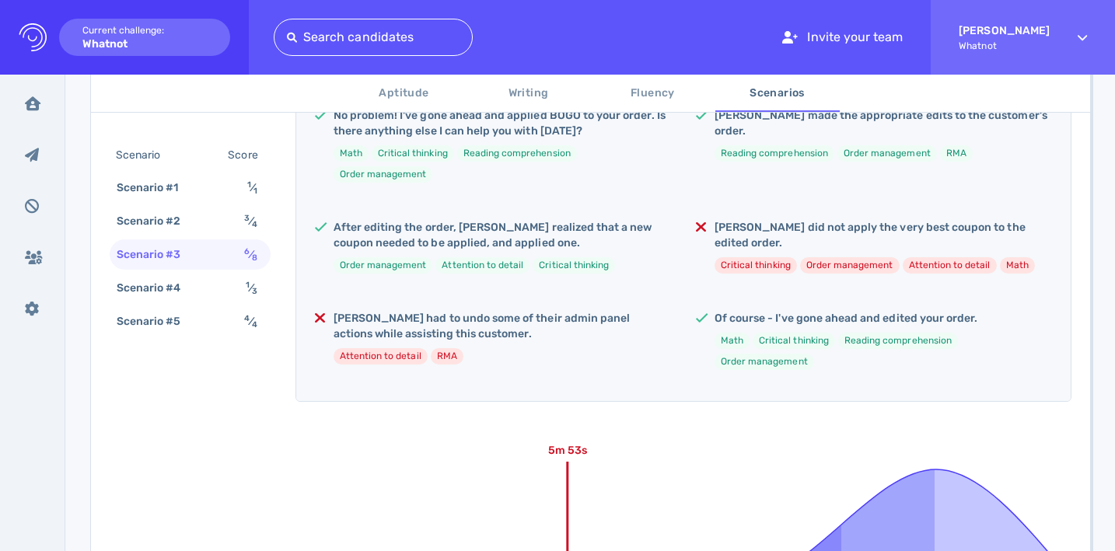
scroll to position [456, 0]
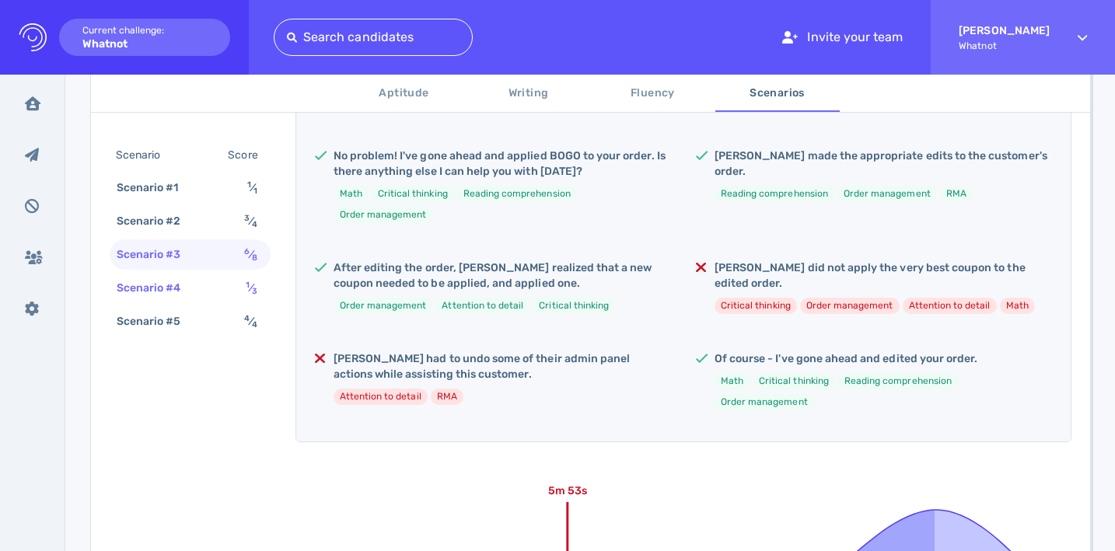
click at [215, 281] on div "Scenario #4 1 ⁄ 3" at bounding box center [190, 288] width 161 height 30
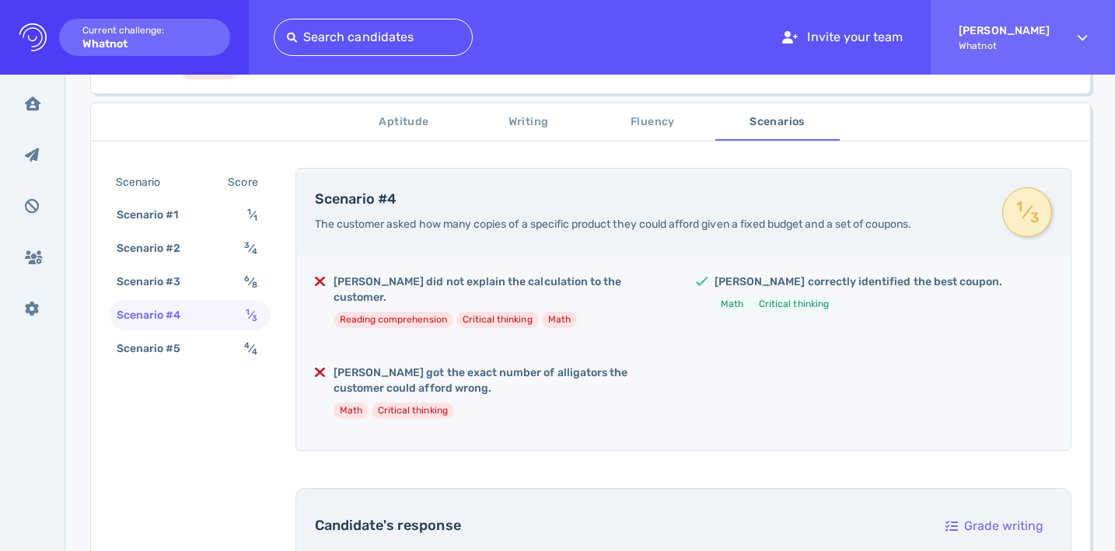
scroll to position [208, 0]
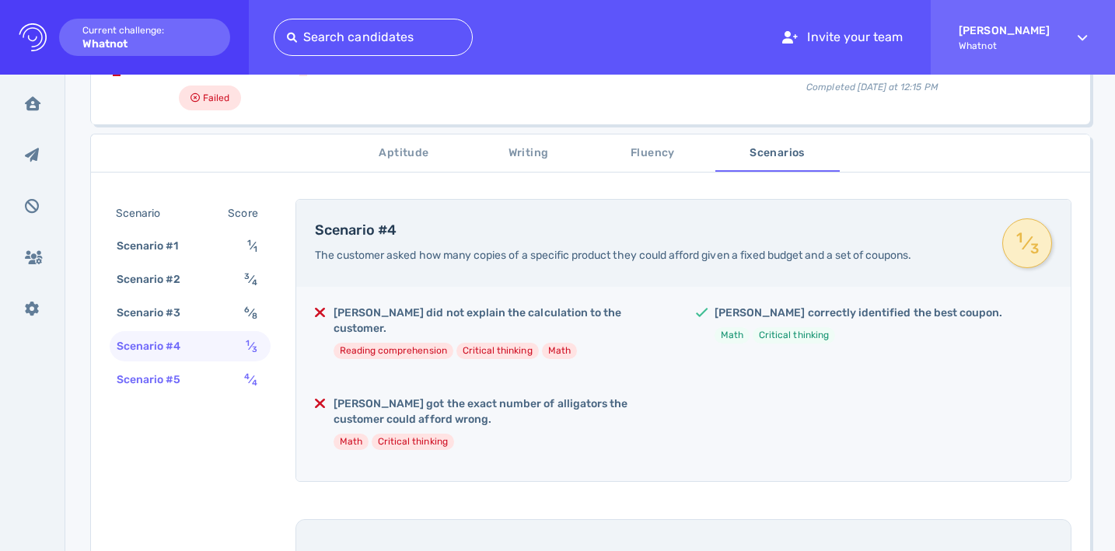
click at [208, 366] on div "Scenario #5 4 ⁄ 4" at bounding box center [190, 380] width 161 height 30
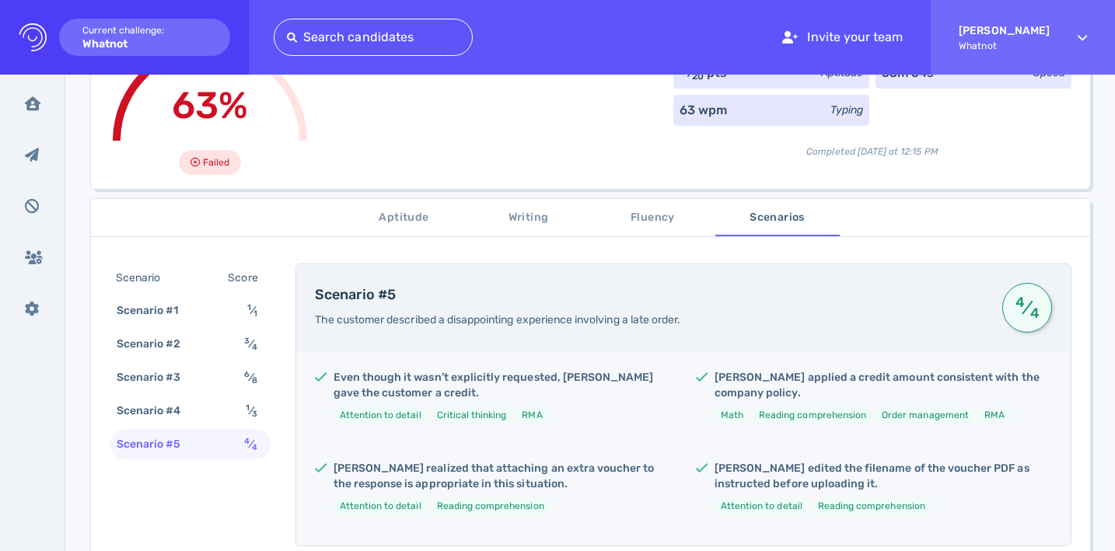
scroll to position [187, 0]
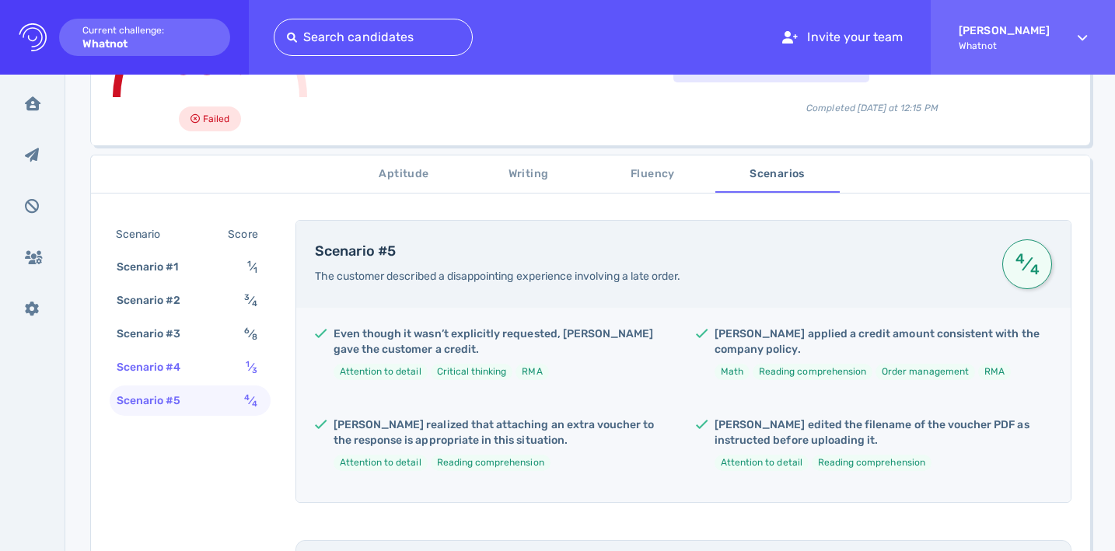
click at [187, 367] on div "Scenario #4" at bounding box center [156, 367] width 86 height 23
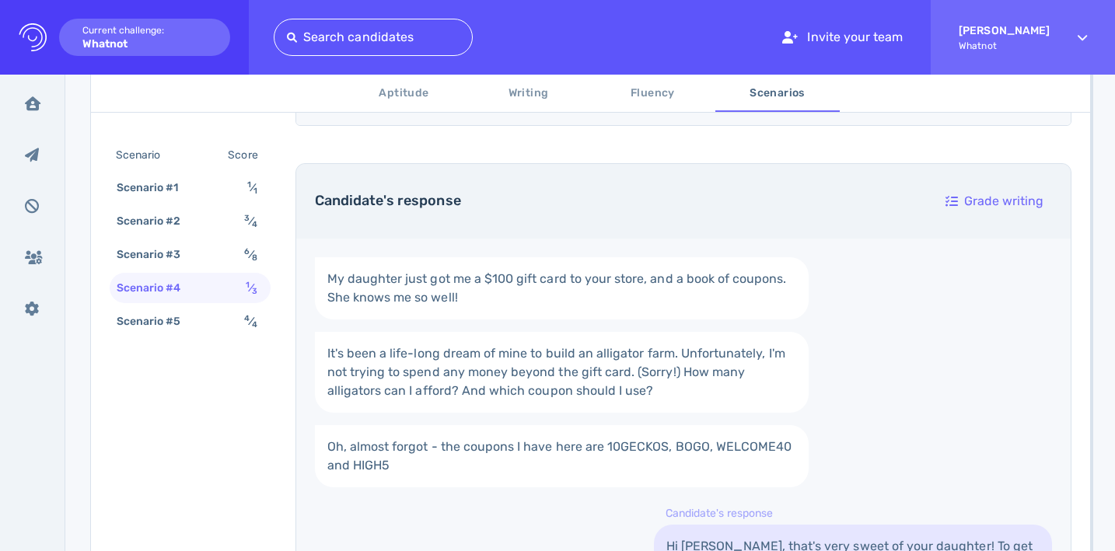
scroll to position [317, 0]
